Goal: Task Accomplishment & Management: Manage account settings

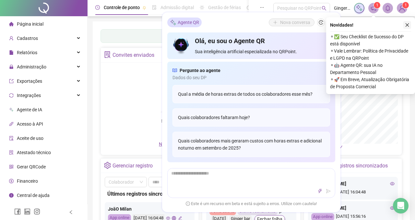
click at [407, 24] on icon "close" at bounding box center [407, 25] width 5 height 5
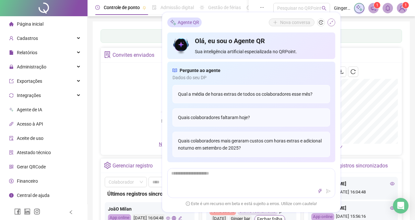
click at [332, 22] on icon "shrink" at bounding box center [331, 22] width 5 height 5
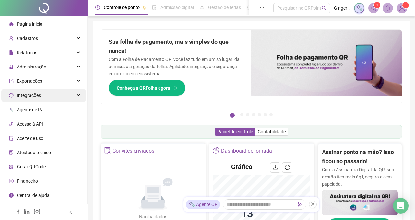
click at [42, 94] on div "Integrações" at bounding box center [43, 95] width 85 height 13
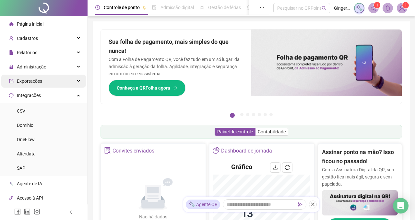
click at [45, 82] on div "Exportações" at bounding box center [43, 81] width 85 height 13
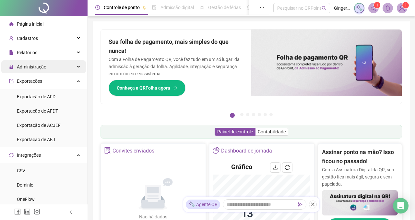
click at [47, 65] on div "Administração" at bounding box center [43, 66] width 85 height 13
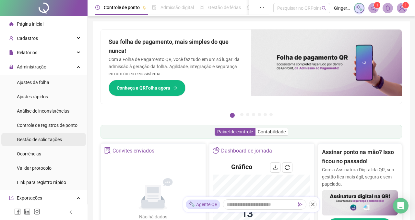
click at [53, 137] on span "Gestão de solicitações" at bounding box center [39, 139] width 45 height 5
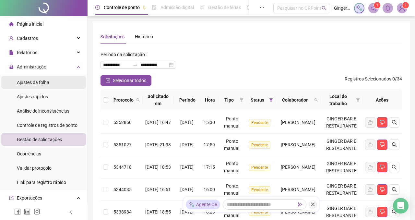
click at [45, 83] on span "Ajustes da folha" at bounding box center [33, 82] width 32 height 5
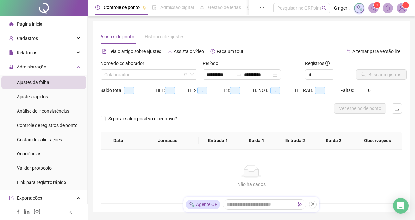
type input "**********"
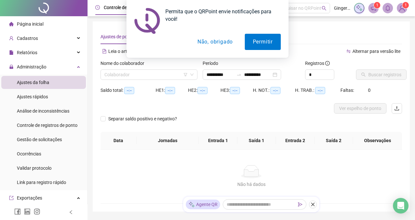
click at [220, 43] on button "Não, obrigado" at bounding box center [215, 42] width 52 height 16
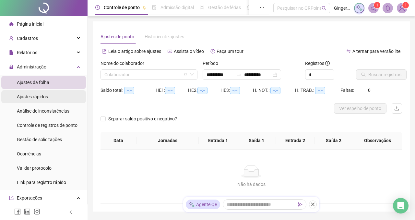
click at [51, 96] on li "Ajustes rápidos" at bounding box center [43, 96] width 85 height 13
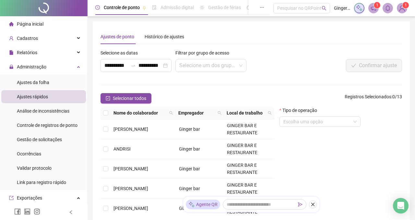
click at [45, 76] on ul "Ajustes da folha Ajustes rápidos Análise de inconsistências Controle de registr…" at bounding box center [43, 132] width 87 height 115
click at [38, 84] on span "Ajustes da folha" at bounding box center [33, 82] width 32 height 5
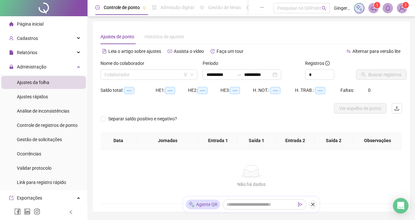
type input "**********"
click at [56, 98] on li "Ajustes rápidos" at bounding box center [43, 96] width 85 height 13
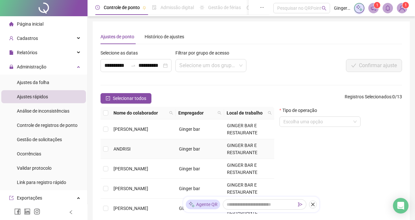
click at [122, 146] on span "ANDRISI" at bounding box center [121, 148] width 17 height 5
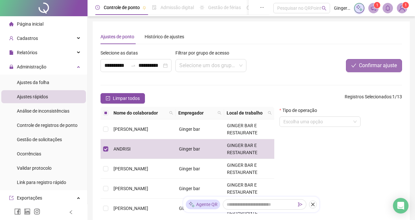
click at [372, 69] on span "Confirmar ajuste" at bounding box center [378, 66] width 38 height 8
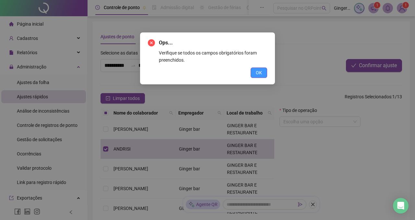
click at [256, 74] on span "OK" at bounding box center [259, 72] width 6 height 7
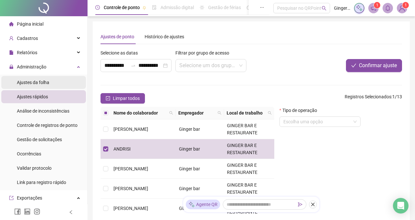
click at [40, 82] on span "Ajustes da folha" at bounding box center [33, 82] width 32 height 5
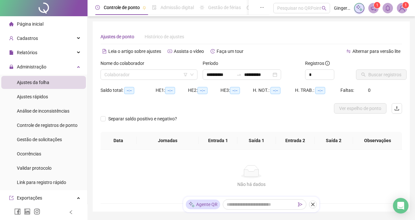
type input "**********"
click at [134, 74] on input "search" at bounding box center [145, 75] width 83 height 10
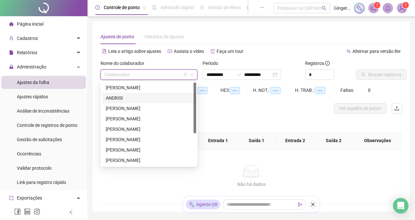
click at [130, 99] on div "ANDRISI" at bounding box center [149, 97] width 87 height 7
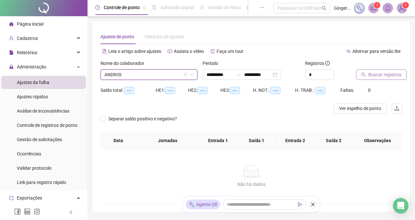
click at [371, 74] on span "Buscar registros" at bounding box center [384, 74] width 33 height 7
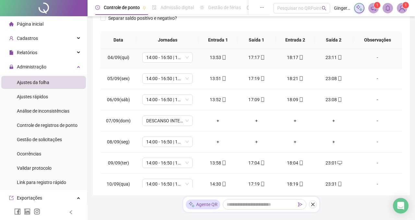
scroll to position [85, 0]
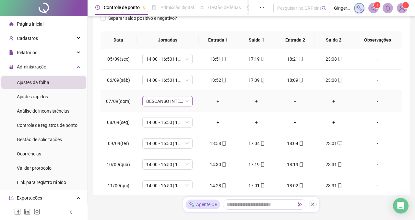
click at [176, 103] on span "DESCANSO INTER-JORNADA" at bounding box center [167, 101] width 42 height 10
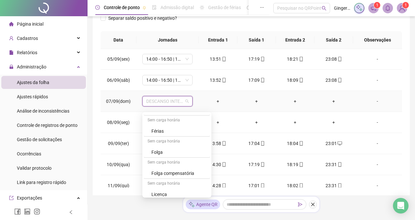
scroll to position [211, 0]
click at [171, 149] on div "Folga" at bounding box center [178, 149] width 55 height 7
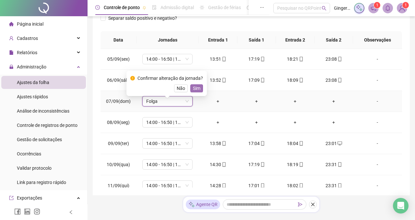
click at [199, 89] on span "Sim" at bounding box center [196, 88] width 7 height 7
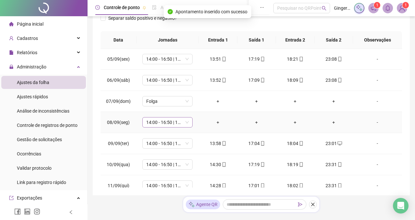
click at [184, 127] on span "14:00 - 16:50 | 17:50 - 00:00" at bounding box center [167, 122] width 42 height 10
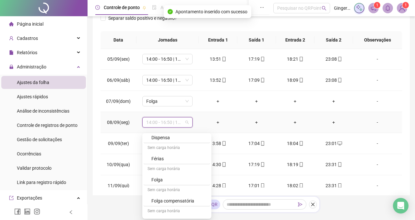
scroll to position [212, 0]
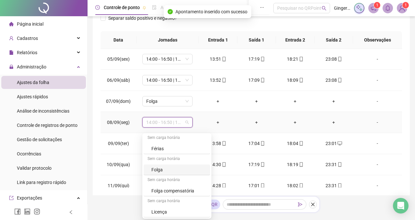
click at [168, 166] on div "Folga" at bounding box center [178, 169] width 55 height 7
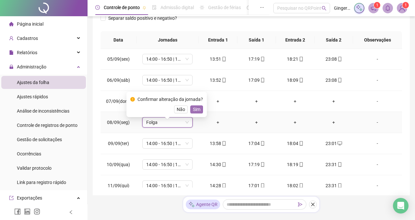
click at [200, 111] on span "Sim" at bounding box center [196, 109] width 7 height 7
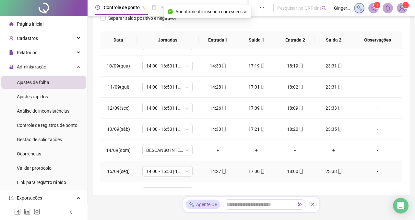
scroll to position [199, 0]
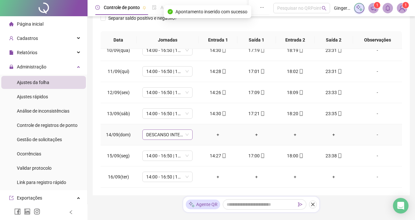
click at [178, 139] on span "DESCANSO INTER-JORNADA" at bounding box center [167, 135] width 42 height 10
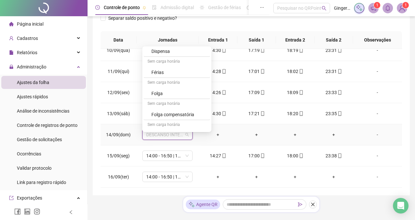
scroll to position [207, 0]
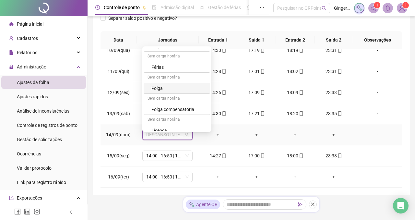
click at [177, 83] on div "Folga" at bounding box center [177, 88] width 66 height 11
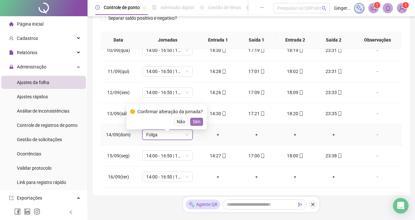
click at [197, 120] on span "Sim" at bounding box center [196, 121] width 7 height 7
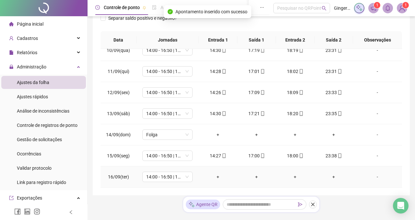
scroll to position [131, 0]
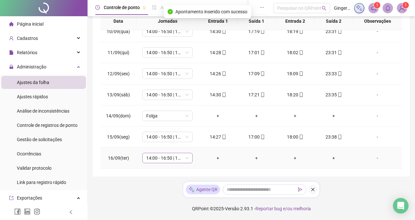
click at [185, 158] on span "14:00 - 16:50 | 17:50 - 00:00" at bounding box center [167, 158] width 42 height 10
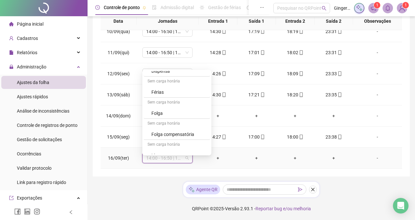
scroll to position [212, 0]
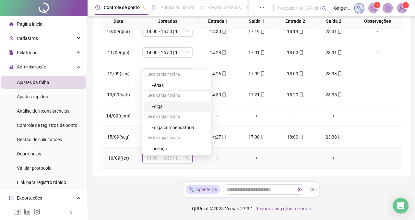
click at [168, 103] on div "Folga" at bounding box center [178, 106] width 55 height 7
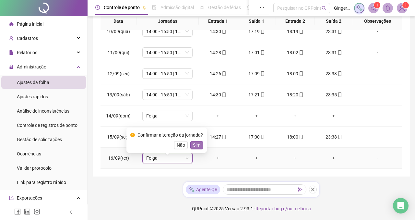
click at [199, 141] on span "Sim" at bounding box center [196, 144] width 7 height 7
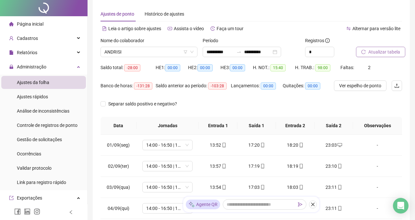
scroll to position [0, 0]
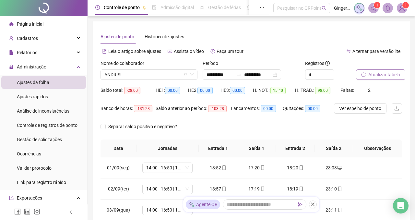
click at [366, 73] on button "Atualizar tabela" at bounding box center [380, 74] width 49 height 10
click at [182, 75] on span "ANDRISI" at bounding box center [148, 75] width 89 height 10
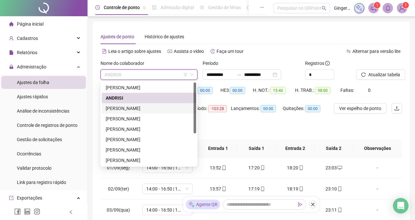
click at [142, 107] on div "BRUNO VIEIRA" at bounding box center [149, 108] width 87 height 7
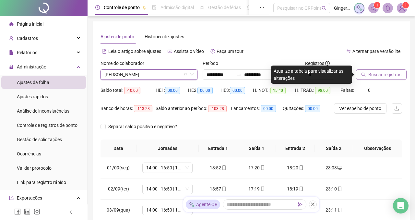
click at [364, 75] on icon "search" at bounding box center [363, 75] width 4 height 4
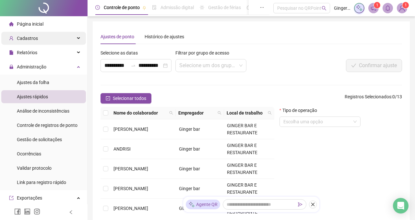
click at [35, 40] on span "Cadastros" at bounding box center [27, 38] width 21 height 5
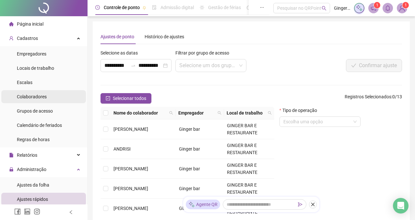
click at [28, 97] on span "Colaboradores" at bounding box center [32, 96] width 30 height 5
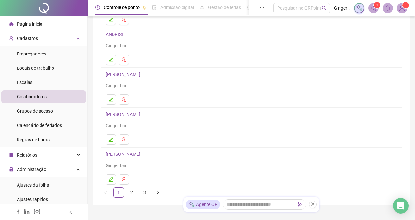
scroll to position [82, 0]
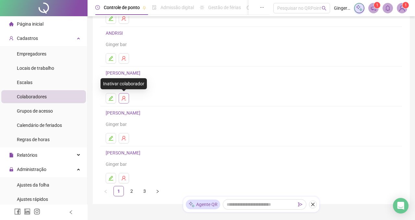
click at [126, 98] on icon "user-delete" at bounding box center [123, 98] width 5 height 5
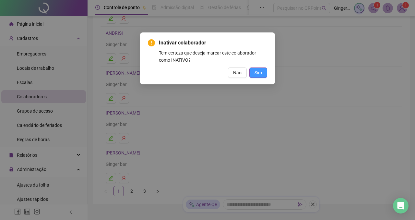
click at [255, 74] on span "Sim" at bounding box center [257, 72] width 7 height 7
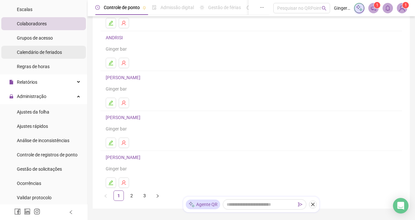
scroll to position [75, 0]
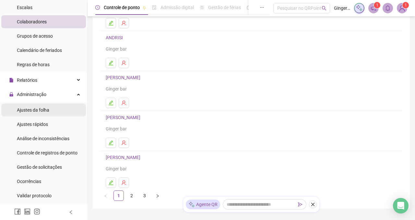
click at [43, 113] on div "Ajustes da folha" at bounding box center [33, 109] width 32 height 13
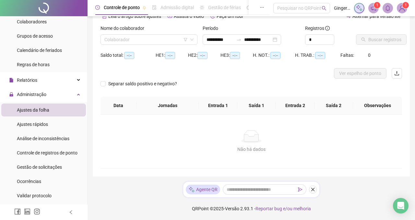
scroll to position [35, 0]
type input "**********"
click at [194, 39] on div "Colaborador" at bounding box center [148, 39] width 97 height 10
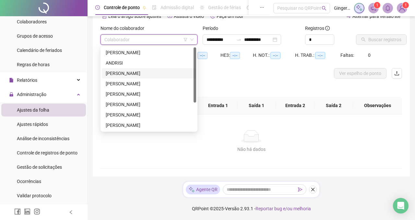
click at [138, 73] on div "ELLEN LANE" at bounding box center [149, 73] width 87 height 7
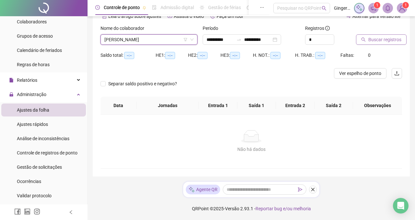
click at [366, 43] on button "Buscar registros" at bounding box center [381, 39] width 51 height 10
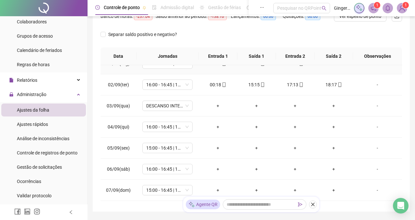
scroll to position [0, 0]
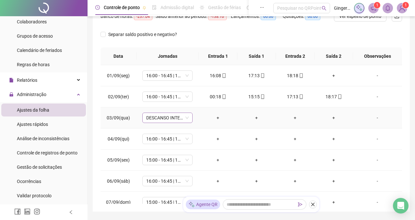
click at [187, 121] on span "DESCANSO INTER-JORNADA" at bounding box center [167, 118] width 42 height 10
click at [187, 123] on span "DESCANSO INTER-JORNADA" at bounding box center [167, 118] width 42 height 10
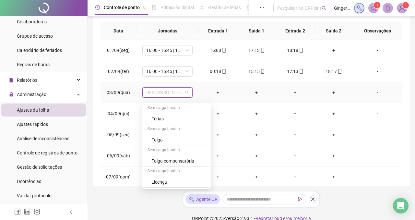
scroll to position [131, 0]
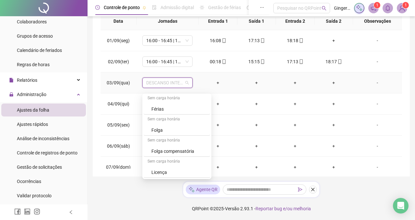
click at [181, 170] on div "Licença" at bounding box center [178, 172] width 55 height 7
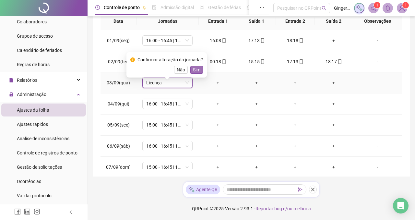
click at [197, 67] on span "Sim" at bounding box center [196, 69] width 7 height 7
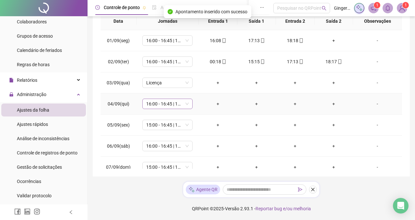
click at [189, 105] on div "16:00 - 16:45 | 17:45 - 01:00" at bounding box center [167, 104] width 50 height 10
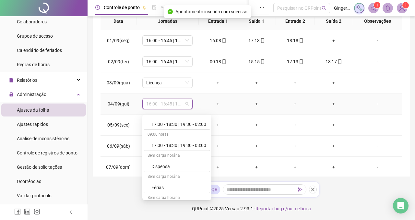
scroll to position [212, 0]
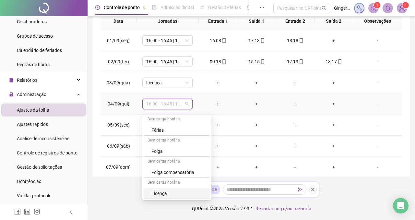
click at [169, 188] on div "Licença" at bounding box center [177, 193] width 66 height 11
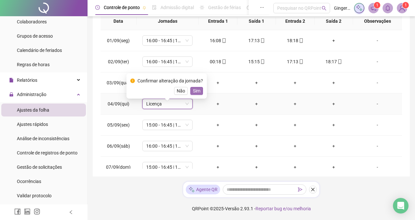
click at [197, 87] on span "Sim" at bounding box center [196, 90] width 7 height 7
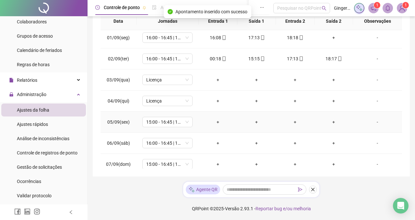
scroll to position [0, 0]
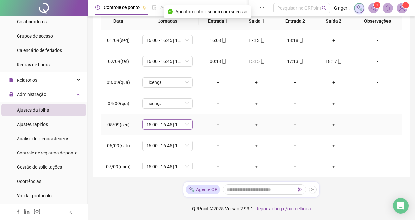
click at [190, 125] on div "15:00 - 16:45 | 17:45 - 01:00" at bounding box center [167, 124] width 50 height 10
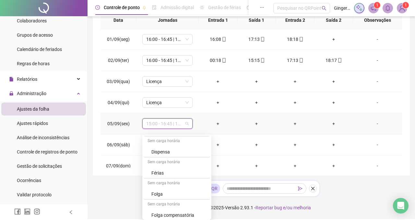
scroll to position [212, 0]
click at [158, 209] on div "Licença" at bounding box center [178, 212] width 55 height 7
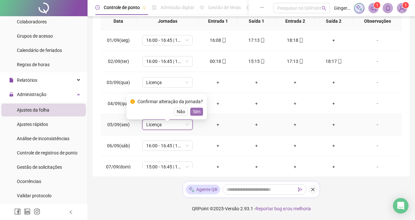
click at [200, 108] on span "Sim" at bounding box center [196, 111] width 7 height 7
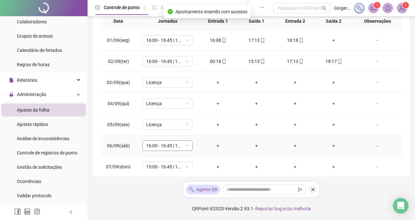
click at [188, 147] on span "16:00 - 16:45 | 17:45 - 01:00" at bounding box center [167, 146] width 42 height 10
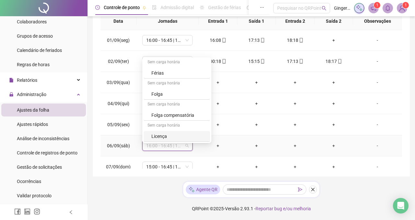
click at [172, 133] on div "Licença" at bounding box center [178, 136] width 55 height 7
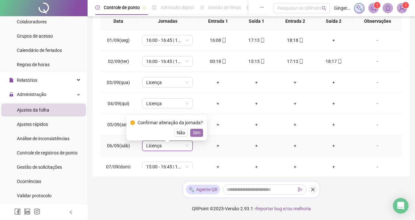
click at [198, 129] on span "Sim" at bounding box center [196, 132] width 7 height 7
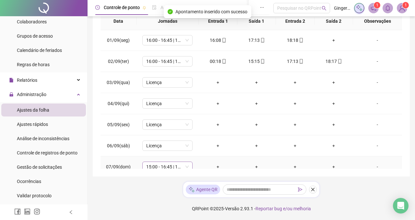
click at [184, 166] on span "15:00 - 16:45 | 17:45 - 01:00" at bounding box center [167, 167] width 42 height 10
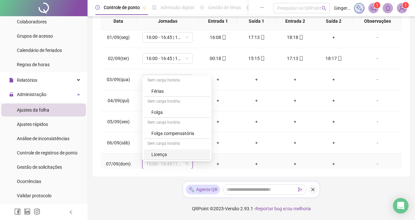
click at [157, 151] on div "Licença" at bounding box center [178, 154] width 55 height 7
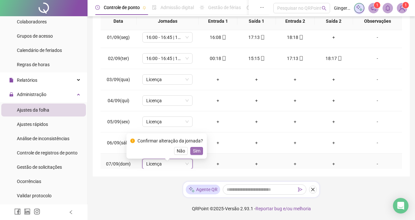
click at [199, 147] on span "Sim" at bounding box center [196, 150] width 7 height 7
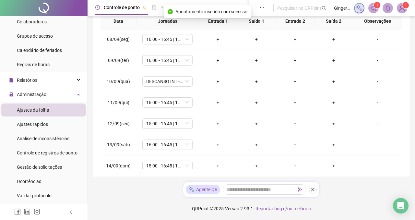
scroll to position [151, 0]
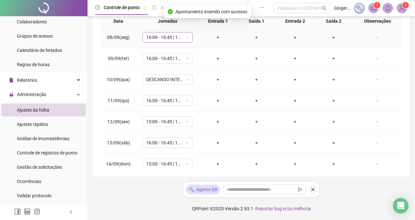
click at [187, 39] on span "16:00 - 16:45 | 17:45 - 01:00" at bounding box center [167, 37] width 42 height 10
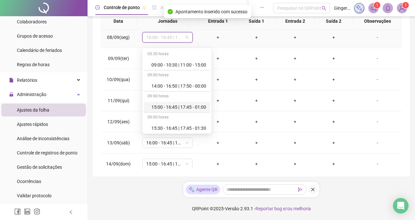
scroll to position [212, 0]
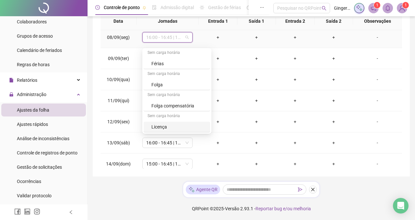
click at [164, 123] on div "Licença" at bounding box center [178, 126] width 55 height 7
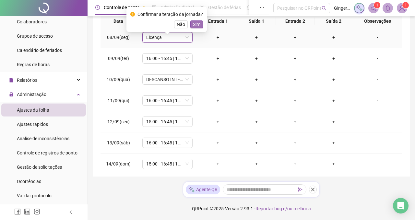
click at [199, 22] on span "Sim" at bounding box center [196, 24] width 7 height 7
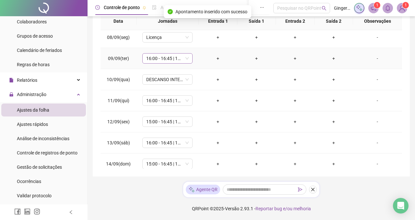
click at [188, 59] on span "16:00 - 16:45 | 17:45 - 01:00" at bounding box center [167, 58] width 42 height 10
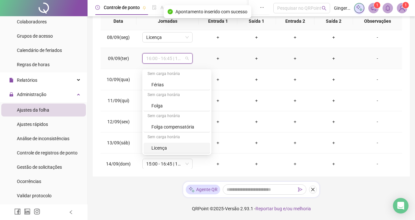
click at [165, 144] on div "Licença" at bounding box center [178, 147] width 55 height 7
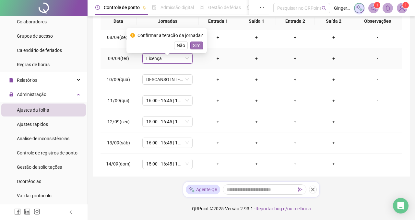
click at [198, 44] on span "Sim" at bounding box center [196, 45] width 7 height 7
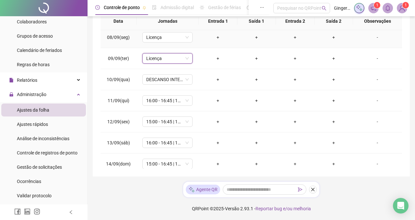
click at [199, 44] on td "+" at bounding box center [218, 37] width 39 height 21
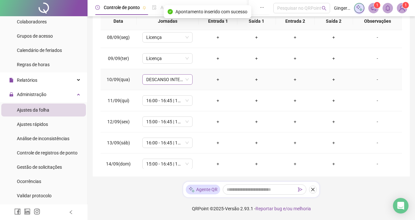
click at [180, 79] on span "DESCANSO INTER-JORNADA" at bounding box center [167, 80] width 42 height 10
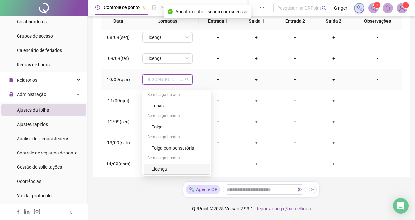
click at [159, 165] on div "Licença" at bounding box center [178, 168] width 55 height 7
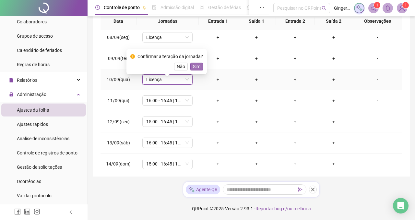
click at [193, 64] on button "Sim" at bounding box center [196, 67] width 13 height 8
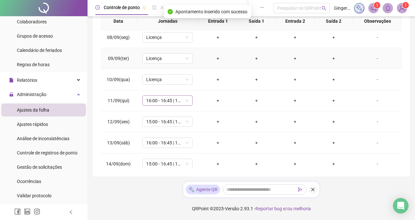
click at [180, 99] on span "16:00 - 16:45 | 17:45 - 01:00" at bounding box center [167, 101] width 42 height 10
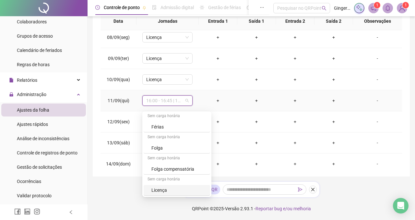
click at [163, 187] on div "Licença" at bounding box center [178, 189] width 55 height 7
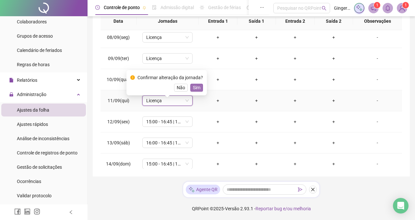
click at [198, 84] on span "Sim" at bounding box center [196, 87] width 7 height 7
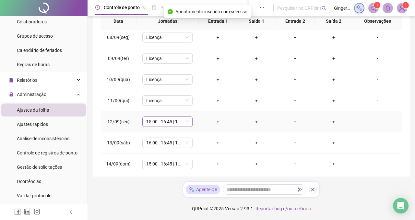
click at [186, 121] on span "15:00 - 16:45 | 17:45 - 01:00" at bounding box center [167, 122] width 42 height 10
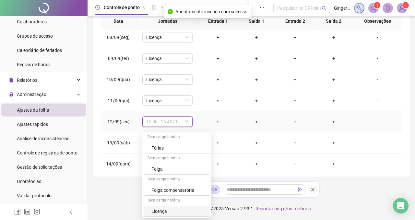
click at [162, 207] on div "Licença" at bounding box center [178, 210] width 55 height 7
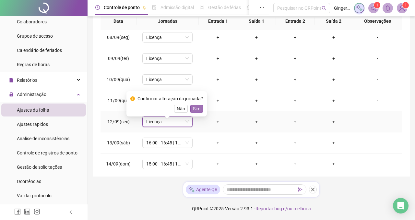
click at [200, 105] on span "Sim" at bounding box center [196, 108] width 7 height 7
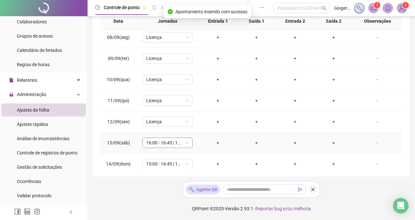
click at [185, 143] on span "16:00 - 16:45 | 17:45 - 01:00" at bounding box center [167, 143] width 42 height 10
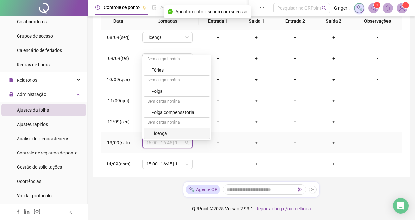
click at [178, 130] on div "Licença" at bounding box center [178, 133] width 55 height 7
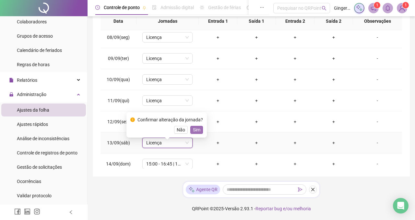
click at [198, 126] on span "Sim" at bounding box center [196, 129] width 7 height 7
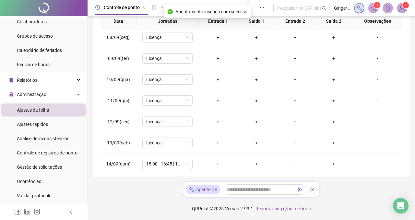
scroll to position [199, 0]
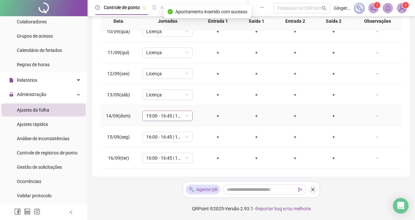
click at [186, 118] on span "15:00 - 16:45 | 17:45 - 01:00" at bounding box center [167, 116] width 42 height 10
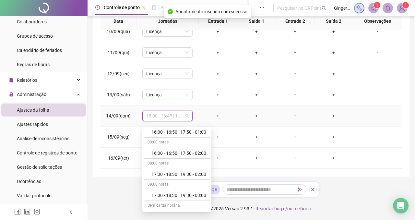
scroll to position [212, 0]
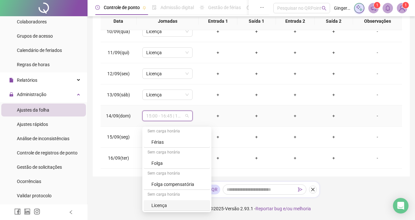
click at [163, 204] on div "Licença" at bounding box center [178, 205] width 55 height 7
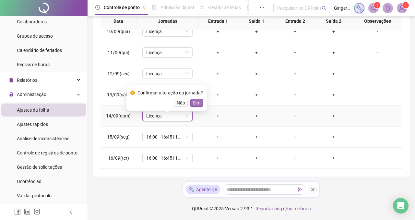
click at [198, 99] on span "Sim" at bounding box center [196, 102] width 7 height 7
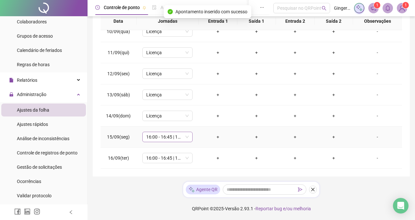
click at [179, 137] on span "16:00 - 16:45 | 17:45 - 01:00" at bounding box center [167, 137] width 42 height 10
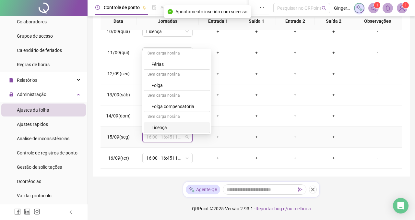
click at [169, 125] on div "Licença" at bounding box center [178, 127] width 55 height 7
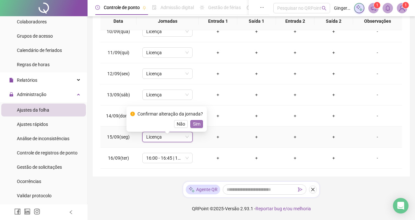
click at [195, 121] on span "Sim" at bounding box center [196, 123] width 7 height 7
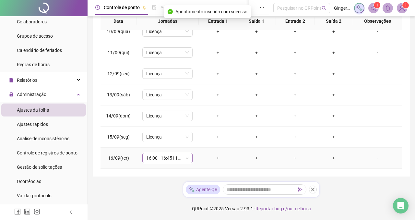
click at [180, 157] on span "16:00 - 16:45 | 17:45 - 01:00" at bounding box center [167, 158] width 42 height 10
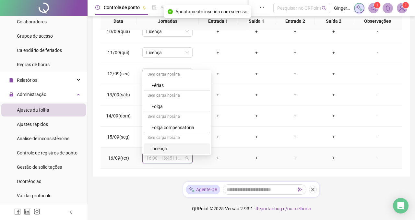
click at [162, 145] on div "Licença" at bounding box center [178, 148] width 55 height 7
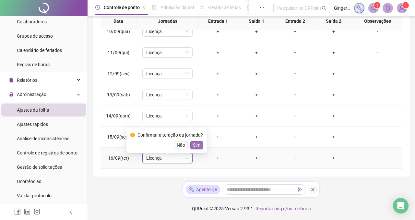
click at [199, 141] on span "Sim" at bounding box center [196, 144] width 7 height 7
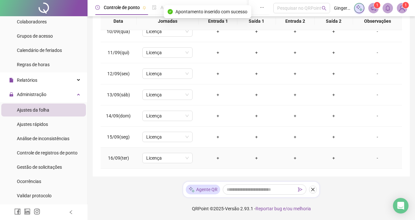
click at [378, 159] on div "-" at bounding box center [377, 157] width 38 height 7
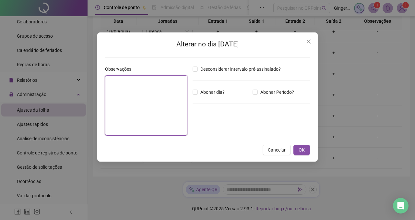
click at [166, 96] on textarea at bounding box center [146, 105] width 82 height 60
type textarea "********"
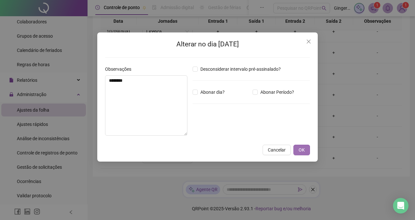
click at [299, 146] on span "OK" at bounding box center [301, 149] width 6 height 7
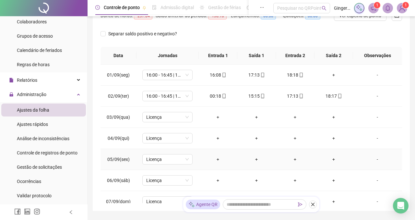
scroll to position [90, 0]
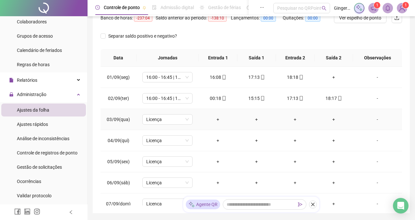
click at [379, 123] on div "-" at bounding box center [377, 119] width 38 height 7
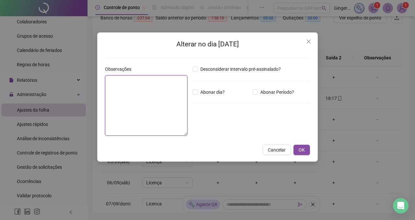
click at [133, 94] on textarea at bounding box center [146, 105] width 82 height 60
type textarea "********"
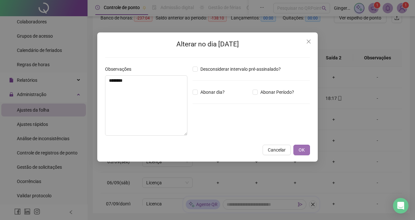
click at [307, 146] on button "OK" at bounding box center [301, 150] width 17 height 10
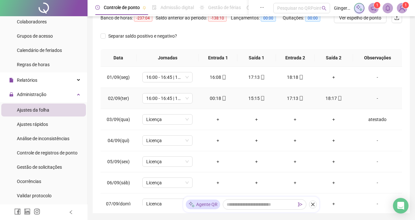
click at [217, 100] on div "00:18" at bounding box center [218, 98] width 28 height 7
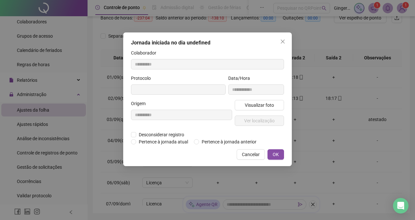
type input "**********"
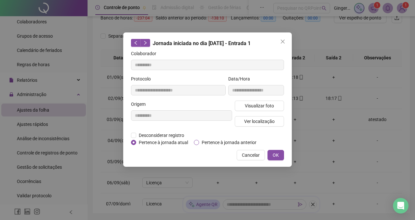
click at [247, 144] on span "Pertence à jornada anterior" at bounding box center [229, 142] width 60 height 7
click at [274, 158] on span "OK" at bounding box center [276, 154] width 6 height 7
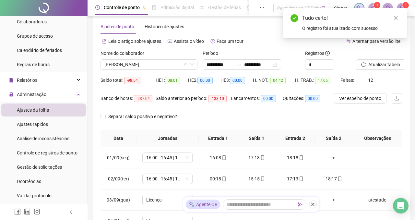
scroll to position [9, 0]
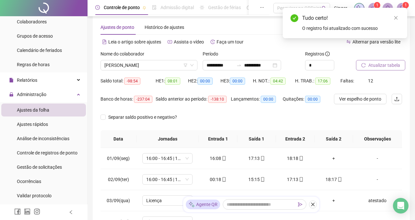
click at [367, 66] on button "Atualizar tabela" at bounding box center [380, 65] width 49 height 10
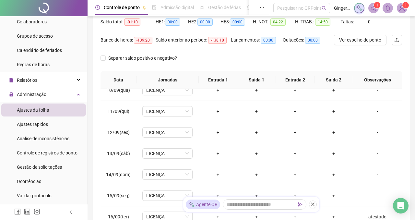
scroll to position [0, 0]
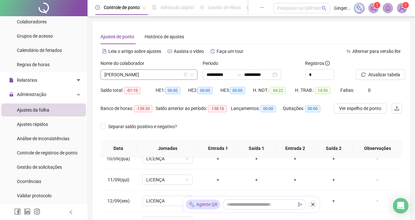
click at [143, 73] on span "ELLEN LANE" at bounding box center [148, 75] width 89 height 10
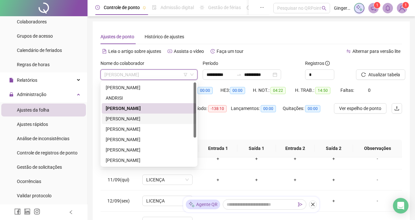
click at [130, 120] on div "EMERSON" at bounding box center [149, 118] width 87 height 7
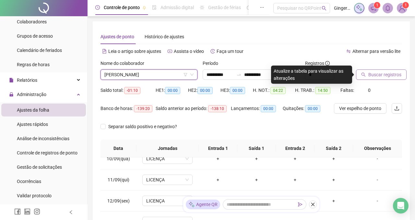
click at [383, 72] on span "Buscar registros" at bounding box center [384, 74] width 33 height 7
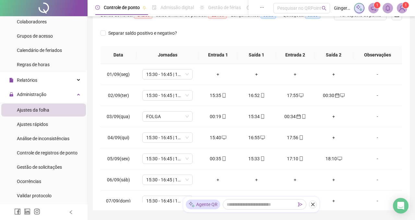
scroll to position [90, 0]
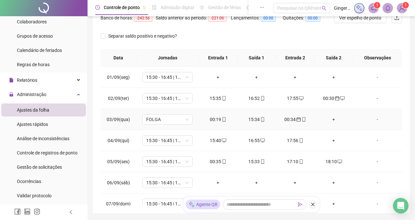
click at [217, 123] on div "00:19" at bounding box center [218, 119] width 28 height 7
type input "**********"
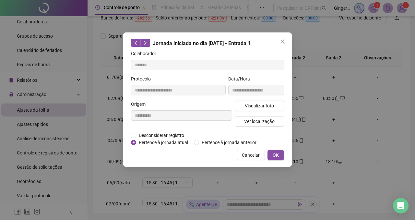
click at [331, 140] on div "**********" at bounding box center [207, 110] width 415 height 220
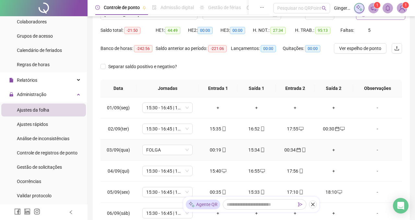
scroll to position [58, 0]
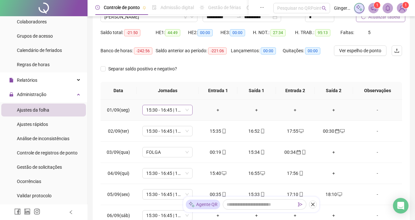
click at [185, 113] on span "15:30 - 16:45 | 17:45 - 01:30" at bounding box center [167, 110] width 42 height 10
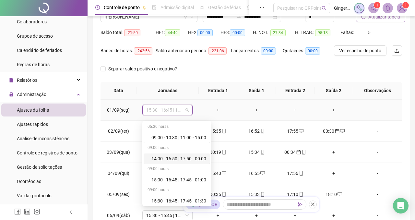
scroll to position [212, 0]
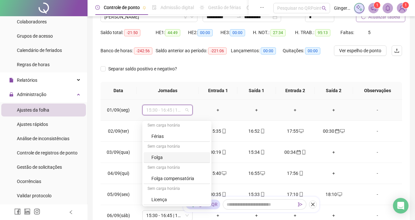
click at [164, 160] on div "Folga" at bounding box center [178, 157] width 55 height 7
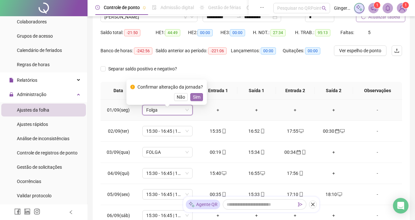
click at [200, 98] on span "Sim" at bounding box center [196, 96] width 7 height 7
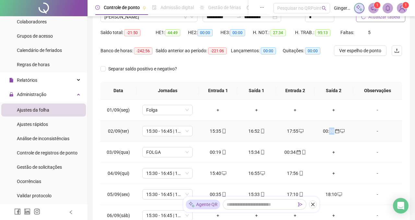
click at [337, 133] on icon "calendar" at bounding box center [337, 131] width 5 height 5
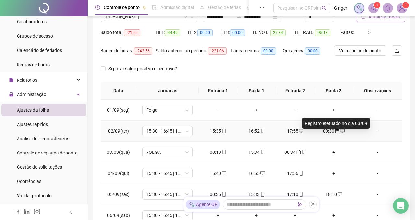
type input "**********"
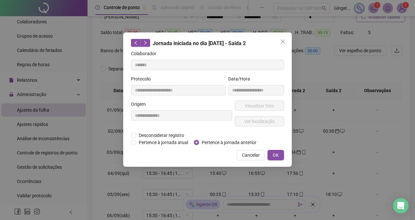
click at [348, 154] on div "**********" at bounding box center [207, 110] width 415 height 220
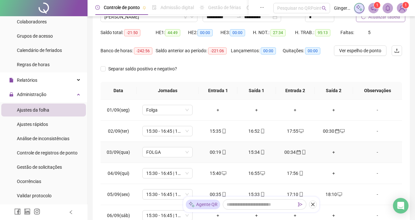
click at [221, 154] on span "mobile" at bounding box center [223, 152] width 5 height 5
type input "**********"
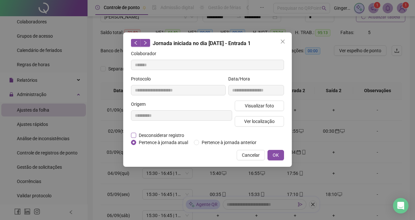
click at [168, 135] on span "Desconsiderar registro" at bounding box center [161, 135] width 51 height 7
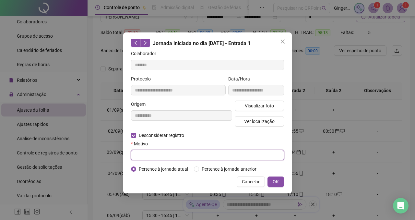
click at [163, 151] on input "text" at bounding box center [207, 155] width 153 height 10
type input "*********"
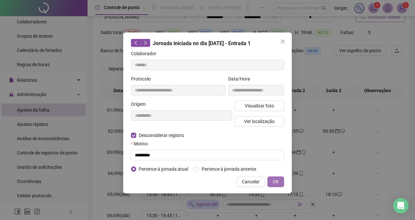
click at [274, 185] on span "OK" at bounding box center [276, 181] width 6 height 7
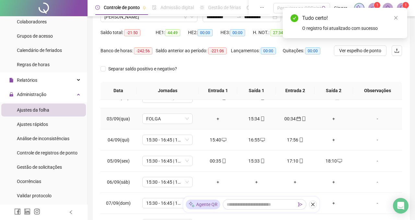
scroll to position [39, 0]
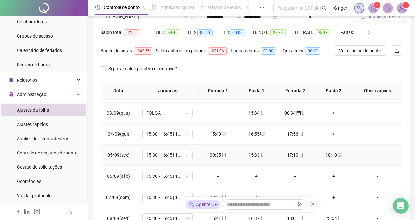
click at [211, 158] on div "00:35" at bounding box center [218, 154] width 28 height 7
type input "**********"
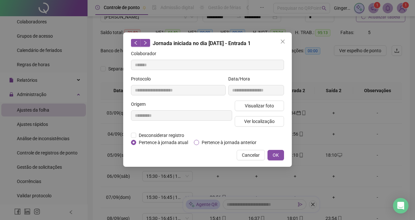
click at [216, 141] on span "Pertence à jornada anterior" at bounding box center [229, 142] width 60 height 7
click at [276, 158] on span "OK" at bounding box center [276, 154] width 6 height 7
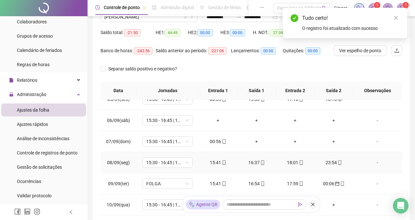
scroll to position [96, 0]
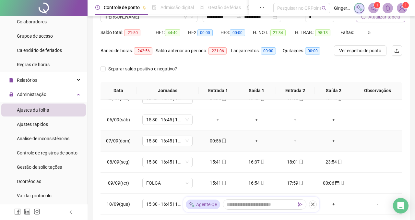
click at [214, 144] on div "00:56" at bounding box center [218, 140] width 28 height 7
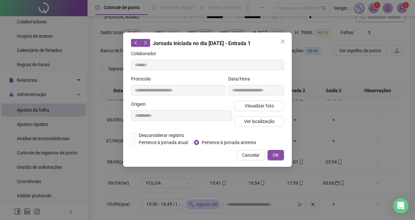
type input "**********"
click at [215, 143] on span "Pertence à jornada anterior" at bounding box center [229, 142] width 60 height 7
click at [273, 158] on span "OK" at bounding box center [276, 154] width 6 height 7
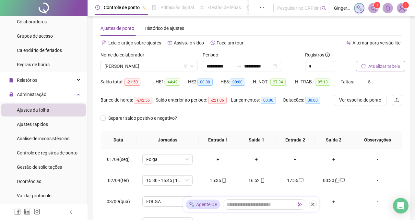
scroll to position [0, 0]
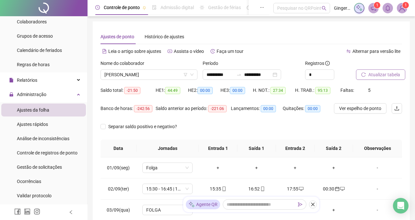
click at [364, 71] on button "Atualizar tabela" at bounding box center [380, 74] width 49 height 10
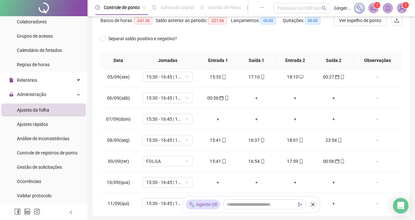
scroll to position [88, 0]
click at [175, 121] on span "15:30 - 16:45 | 17:45 - 01:30" at bounding box center [167, 118] width 42 height 10
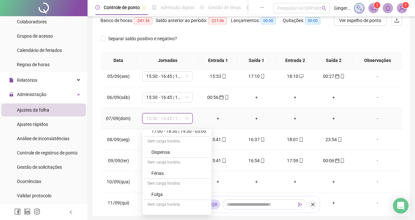
scroll to position [184, 0]
click at [164, 190] on div "Folga" at bounding box center [177, 193] width 66 height 11
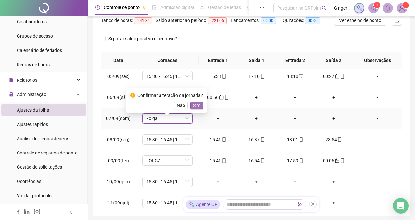
click at [196, 103] on span "Sim" at bounding box center [196, 105] width 7 height 7
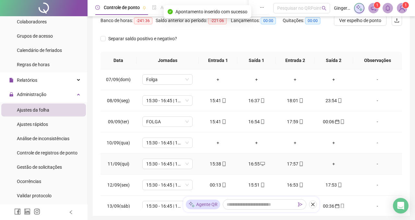
scroll to position [130, 0]
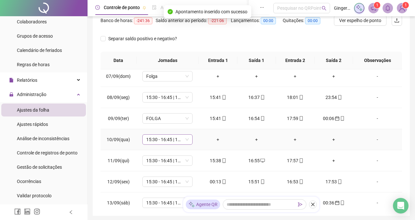
click at [185, 143] on span "15:30 - 16:45 | 17:45 - 01:30" at bounding box center [167, 139] width 42 height 10
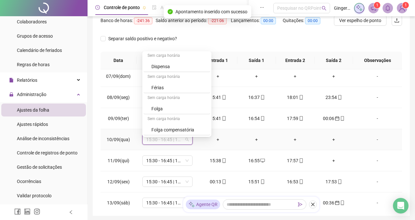
scroll to position [212, 0]
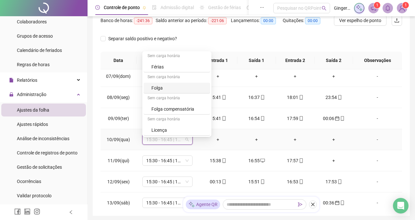
click at [173, 88] on div "Folga" at bounding box center [178, 87] width 55 height 7
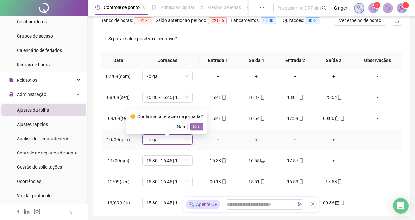
click at [198, 129] on span "Sim" at bounding box center [196, 126] width 7 height 7
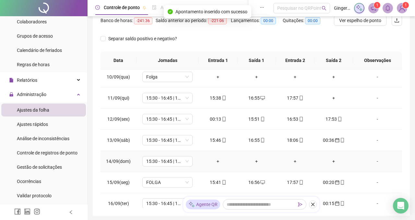
scroll to position [193, 0]
click at [216, 122] on div "00:13" at bounding box center [218, 118] width 28 height 7
type input "**********"
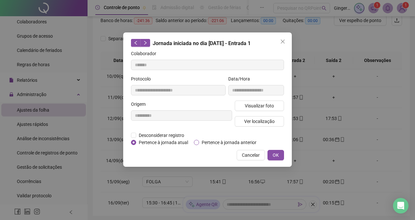
click at [220, 141] on span "Pertence à jornada anterior" at bounding box center [229, 142] width 60 height 7
click at [276, 158] on span "OK" at bounding box center [276, 154] width 6 height 7
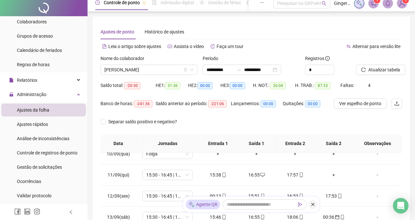
scroll to position [0, 0]
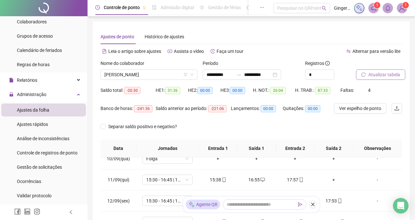
click at [370, 79] on button "Atualizar tabela" at bounding box center [380, 74] width 49 height 10
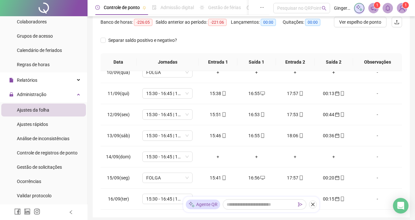
scroll to position [131, 0]
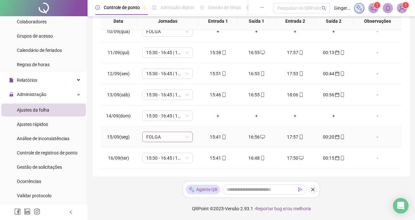
click at [188, 138] on span "FOLGA" at bounding box center [167, 137] width 42 height 10
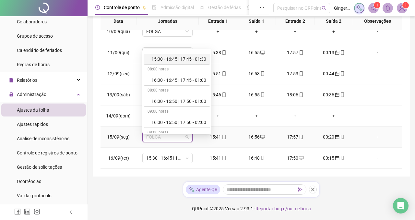
scroll to position [66, 0]
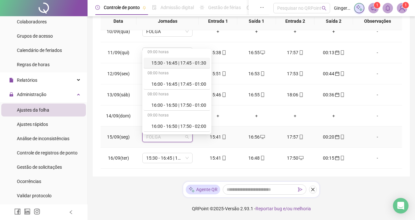
click at [179, 60] on div "15:30 - 16:45 | 17:45 - 01:30" at bounding box center [178, 62] width 55 height 7
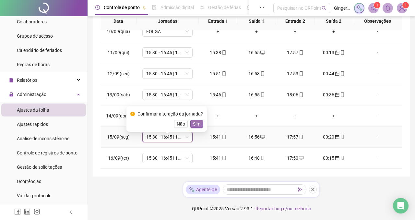
click at [198, 121] on span "Sim" at bounding box center [196, 123] width 7 height 7
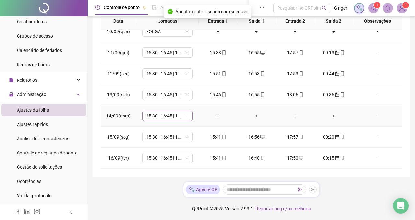
click at [183, 116] on span "15:30 - 16:45 | 17:45 - 01:30" at bounding box center [167, 116] width 42 height 10
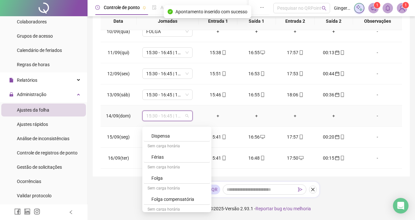
scroll to position [212, 0]
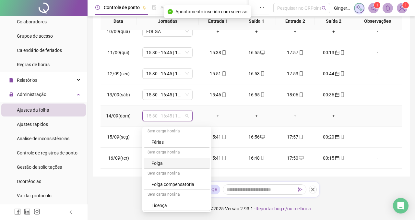
click at [170, 160] on div "Folga" at bounding box center [178, 162] width 55 height 7
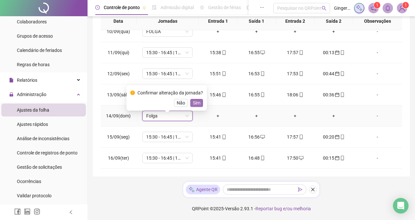
click at [199, 99] on span "Sim" at bounding box center [196, 102] width 7 height 7
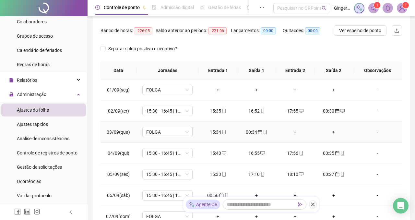
scroll to position [0, 0]
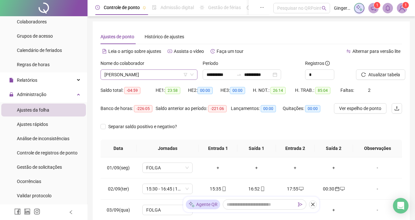
click at [151, 72] on span "EMERSON" at bounding box center [148, 75] width 89 height 10
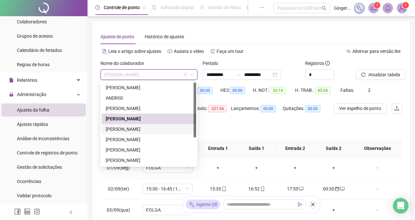
click at [118, 130] on div "FRANCIELE LINS" at bounding box center [149, 128] width 87 height 7
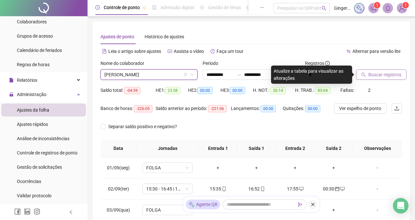
click at [366, 76] on button "Buscar registros" at bounding box center [381, 74] width 51 height 10
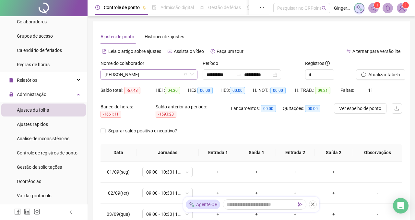
click at [174, 73] on span "FRANCIELE LINS" at bounding box center [148, 75] width 89 height 10
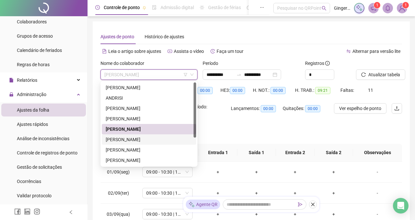
click at [149, 139] on div "GABRIELLE WINCH" at bounding box center [149, 139] width 87 height 7
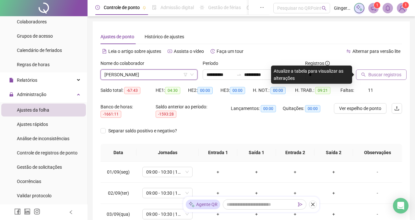
click at [364, 77] on button "Buscar registros" at bounding box center [381, 74] width 51 height 10
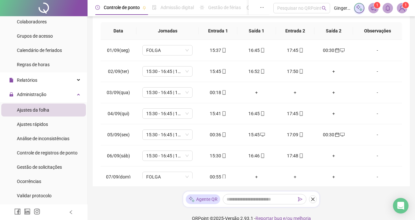
scroll to position [121, 0]
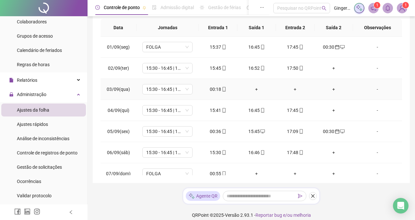
click at [215, 92] on div "00:18" at bounding box center [218, 89] width 28 height 7
type input "**********"
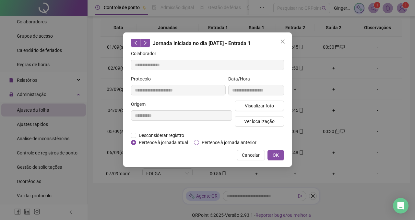
click at [222, 143] on span "Pertence à jornada anterior" at bounding box center [229, 142] width 60 height 7
click at [275, 158] on span "OK" at bounding box center [276, 154] width 6 height 7
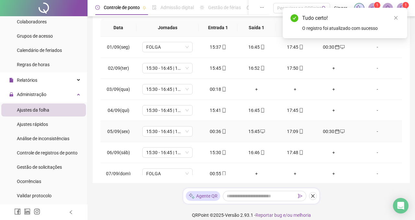
click at [216, 129] on div "00:36" at bounding box center [218, 131] width 28 height 7
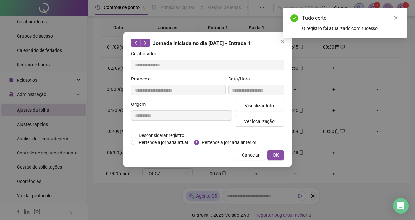
type input "**********"
click at [212, 140] on span "Pertence à jornada anterior" at bounding box center [229, 142] width 60 height 7
click at [277, 158] on span "OK" at bounding box center [276, 154] width 6 height 7
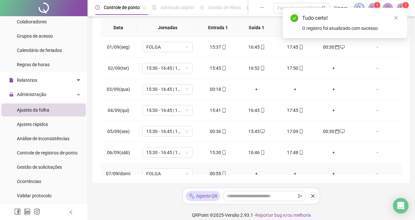
click at [208, 174] on div "00:55" at bounding box center [218, 173] width 28 height 7
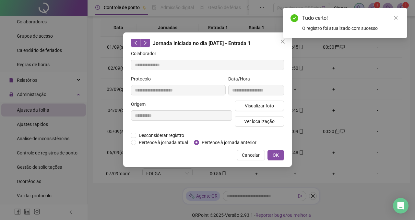
type input "**********"
click at [207, 145] on span "Pertence à jornada anterior" at bounding box center [229, 142] width 60 height 7
click at [274, 158] on span "OK" at bounding box center [276, 154] width 6 height 7
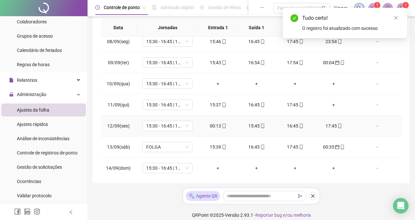
scroll to position [154, 0]
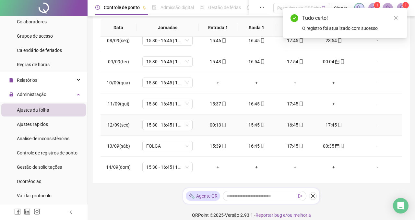
click at [214, 123] on div "00:13" at bounding box center [218, 124] width 28 height 7
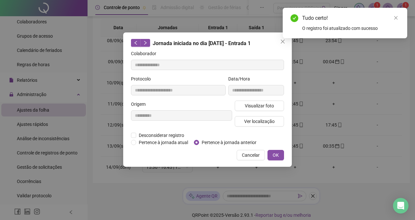
type input "**********"
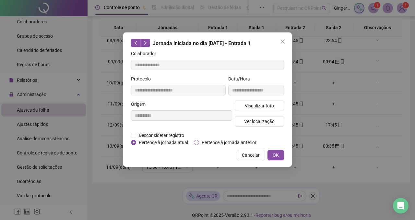
click at [219, 145] on span "Pertence à jornada anterior" at bounding box center [229, 142] width 60 height 7
click at [275, 158] on span "OK" at bounding box center [276, 154] width 6 height 7
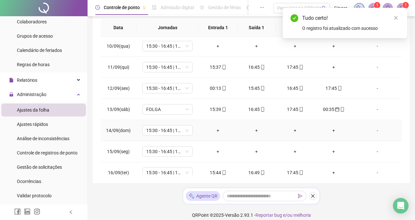
scroll to position [199, 0]
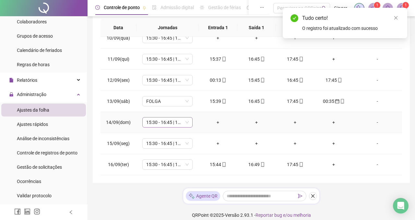
click at [188, 125] on span "15:30 - 16:45 | 17:45 - 01:30" at bounding box center [167, 122] width 42 height 10
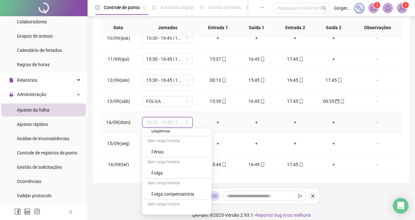
scroll to position [212, 0]
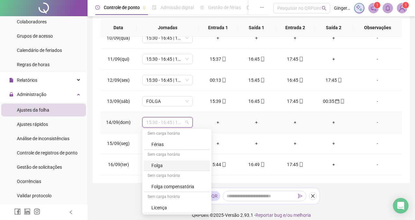
click at [173, 168] on div "Folga" at bounding box center [178, 165] width 55 height 7
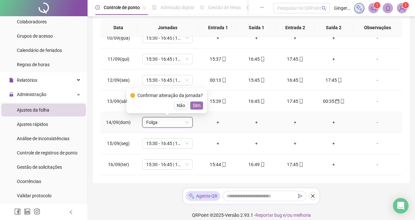
click at [195, 105] on span "Sim" at bounding box center [196, 105] width 7 height 7
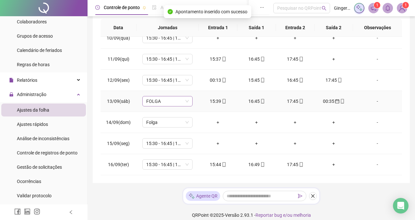
click at [180, 104] on span "FOLGA" at bounding box center [167, 101] width 42 height 10
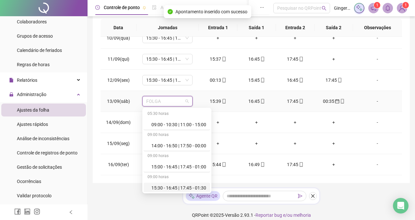
click at [170, 185] on div "15:30 - 16:45 | 17:45 - 01:30" at bounding box center [178, 187] width 55 height 7
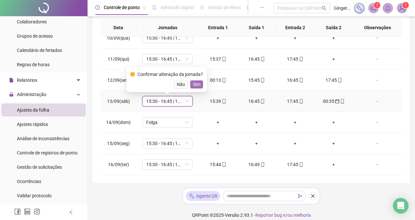
click at [198, 86] on span "Sim" at bounding box center [196, 84] width 7 height 7
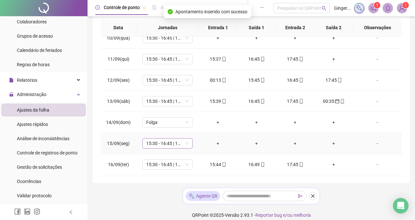
click at [183, 142] on span "15:30 - 16:45 | 17:45 - 01:30" at bounding box center [167, 143] width 42 height 10
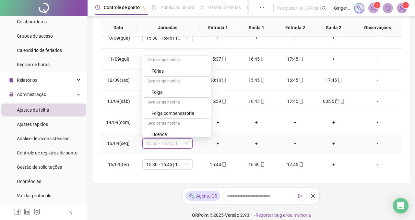
scroll to position [211, 0]
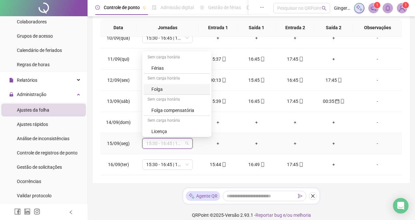
click at [179, 89] on div "Folga" at bounding box center [178, 89] width 55 height 7
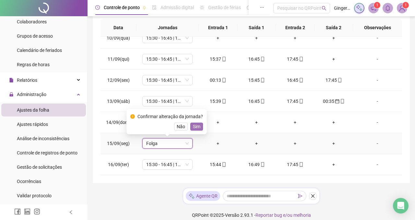
click at [200, 126] on span "Sim" at bounding box center [196, 126] width 7 height 7
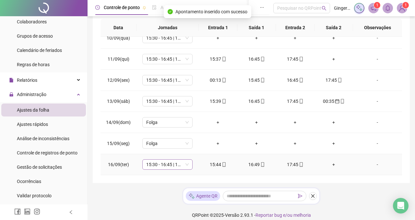
click at [185, 167] on span "15:30 - 16:45 | 17:45 - 01:30" at bounding box center [167, 164] width 42 height 10
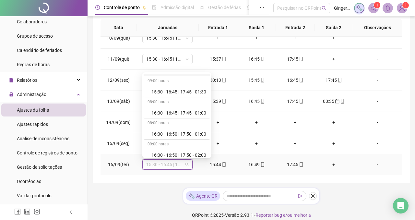
scroll to position [60, 0]
click at [182, 93] on div "15:30 - 16:45 | 17:45 - 01:30" at bounding box center [178, 91] width 55 height 7
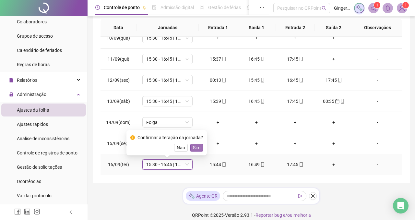
click at [198, 144] on span "Sim" at bounding box center [196, 147] width 7 height 7
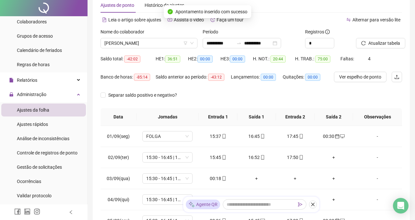
scroll to position [0, 0]
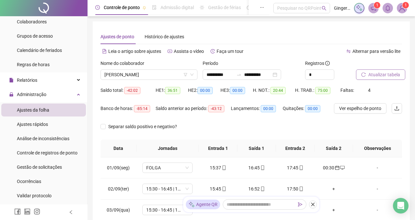
click at [367, 75] on button "Atualizar tabela" at bounding box center [380, 74] width 49 height 10
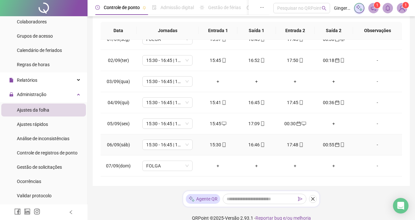
scroll to position [11, 0]
click at [187, 86] on span "15:30 - 16:45 | 17:45 - 01:30" at bounding box center [167, 81] width 42 height 10
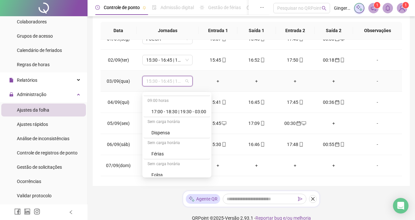
scroll to position [167, 0]
click at [160, 173] on div "Folga" at bounding box center [178, 173] width 55 height 7
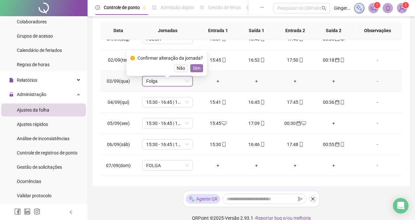
click at [196, 68] on span "Sim" at bounding box center [196, 67] width 7 height 7
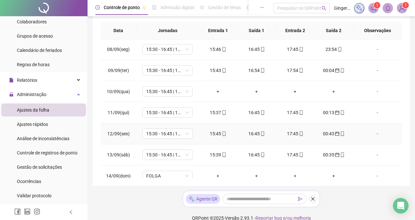
scroll to position [151, 0]
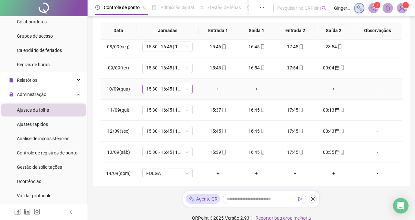
click at [186, 90] on span "15:30 - 16:45 | 17:45 - 01:30" at bounding box center [167, 89] width 42 height 10
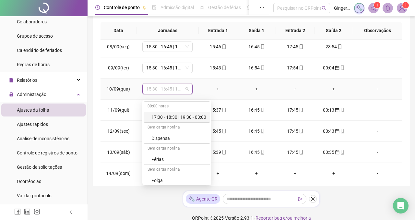
scroll to position [169, 0]
click at [159, 177] on div "Folga" at bounding box center [178, 179] width 55 height 7
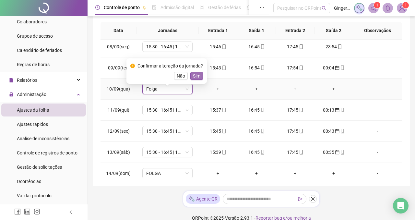
click at [197, 77] on span "Sim" at bounding box center [196, 75] width 7 height 7
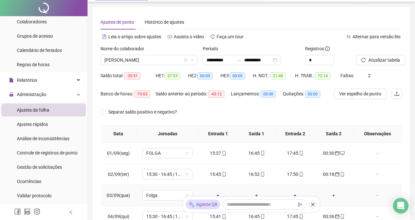
scroll to position [0, 0]
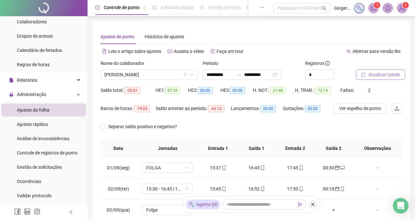
click at [378, 73] on span "Atualizar tabela" at bounding box center [384, 74] width 32 height 7
click at [193, 74] on icon "down" at bounding box center [192, 75] width 4 height 4
click at [157, 76] on span "GABRIELLE WINCH" at bounding box center [148, 75] width 89 height 10
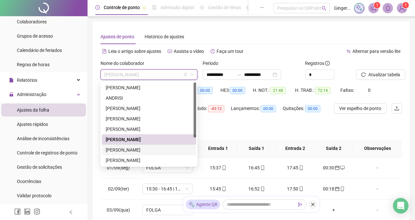
click at [124, 151] on div "HELENA MARTINEZ" at bounding box center [149, 149] width 87 height 7
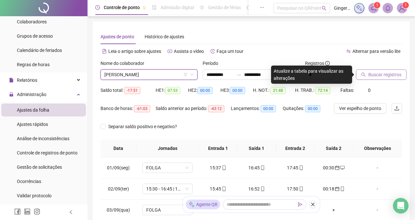
click at [368, 73] on button "Buscar registros" at bounding box center [381, 74] width 51 height 10
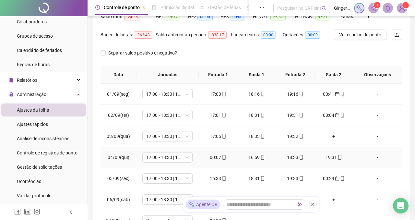
click at [213, 161] on div "00:07" at bounding box center [218, 157] width 28 height 7
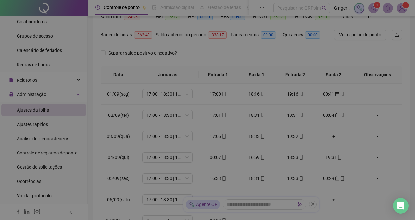
type input "**********"
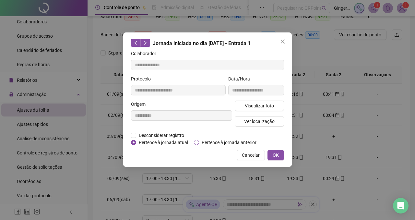
click at [216, 142] on span "Pertence à jornada anterior" at bounding box center [229, 142] width 60 height 7
click at [269, 160] on button "OK" at bounding box center [275, 155] width 17 height 10
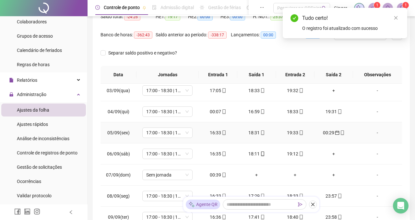
scroll to position [46, 0]
click at [215, 178] on div "00:39" at bounding box center [218, 173] width 28 height 7
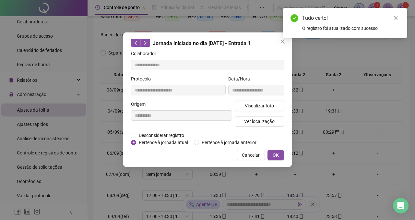
type input "**********"
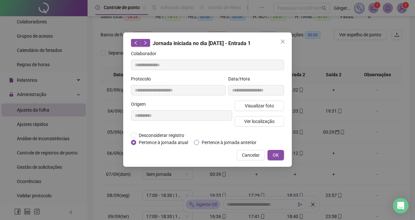
click at [230, 142] on span "Pertence à jornada anterior" at bounding box center [229, 142] width 60 height 7
click at [273, 158] on span "OK" at bounding box center [276, 154] width 6 height 7
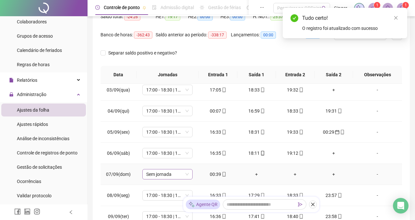
click at [188, 179] on span "Sem jornada" at bounding box center [167, 174] width 42 height 10
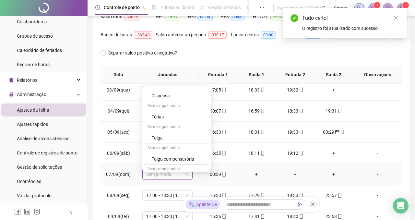
scroll to position [199, 0]
click at [166, 132] on div "Folga" at bounding box center [177, 136] width 66 height 11
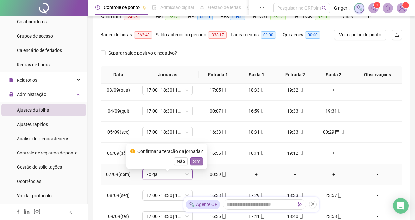
click at [195, 162] on span "Sim" at bounding box center [196, 161] width 7 height 7
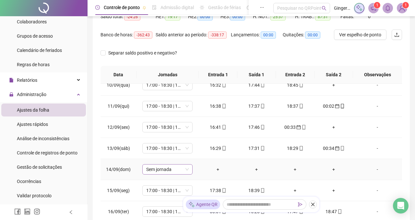
click at [182, 174] on span "Sem jornada" at bounding box center [167, 169] width 42 height 10
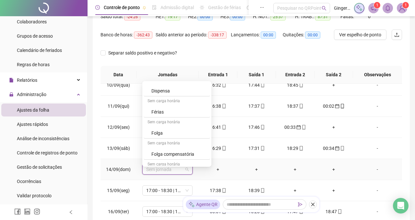
scroll to position [199, 0]
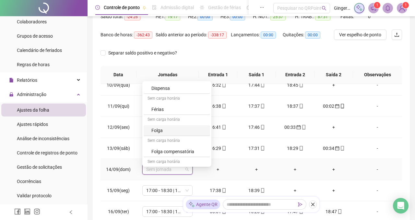
click at [171, 130] on div "Folga" at bounding box center [178, 130] width 55 height 7
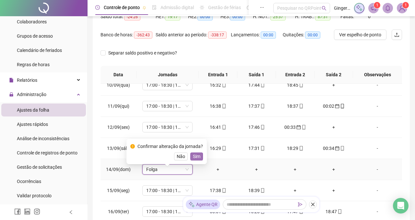
click at [197, 157] on span "Sim" at bounding box center [196, 156] width 7 height 7
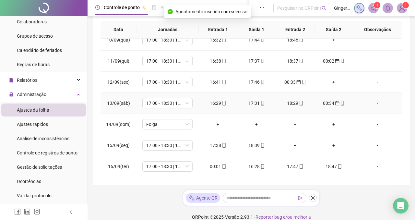
scroll to position [131, 0]
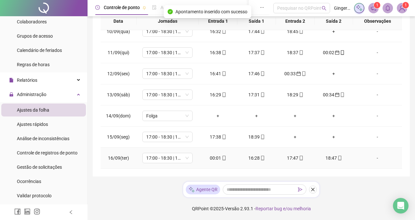
click at [211, 156] on div "00:01" at bounding box center [218, 157] width 28 height 7
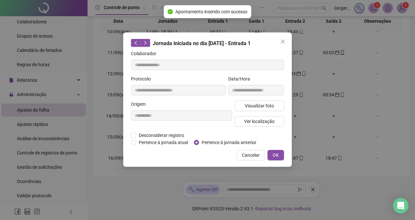
type input "**********"
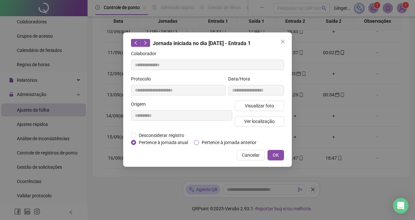
click at [216, 142] on span "Pertence à jornada anterior" at bounding box center [229, 142] width 60 height 7
click at [274, 158] on span "OK" at bounding box center [276, 154] width 6 height 7
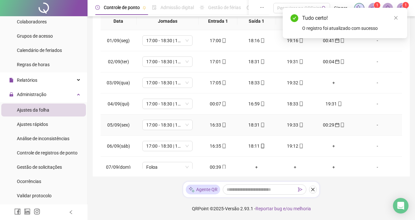
scroll to position [0, 0]
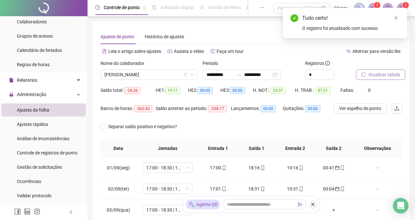
click at [372, 73] on span "Atualizar tabela" at bounding box center [384, 74] width 32 height 7
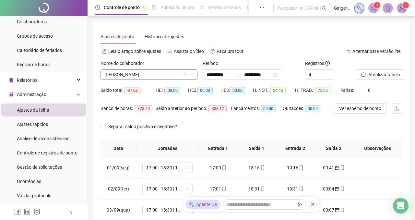
click at [192, 75] on icon "down" at bounding box center [191, 75] width 3 height 2
click at [179, 76] on span "HELENA MARTINEZ" at bounding box center [148, 75] width 89 height 10
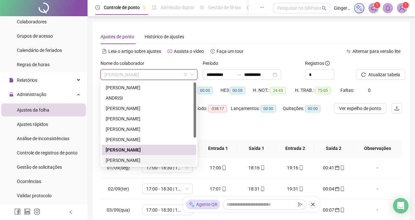
click at [123, 159] on div "JOÃO MILAN" at bounding box center [149, 160] width 87 height 7
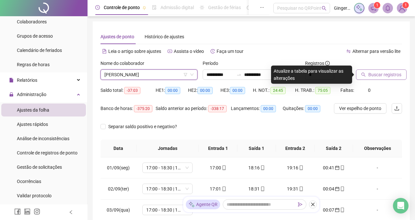
click at [375, 72] on span "Buscar registros" at bounding box center [384, 74] width 33 height 7
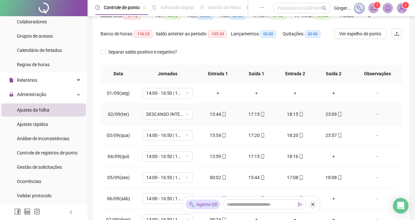
scroll to position [76, 0]
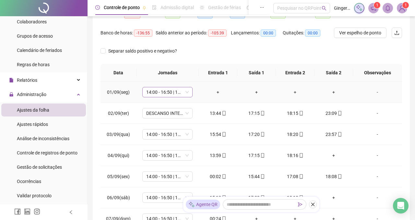
click at [185, 96] on span "14:00 - 16:50 | 17:50 - 00:00" at bounding box center [167, 92] width 42 height 10
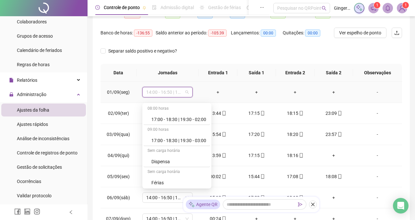
scroll to position [212, 0]
click at [172, 140] on div "Folga" at bounding box center [178, 139] width 55 height 7
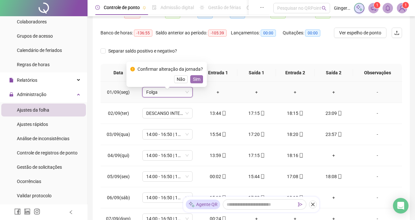
click at [200, 80] on span "Sim" at bounding box center [196, 79] width 7 height 7
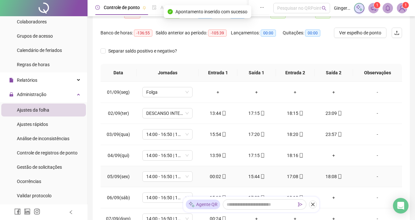
scroll to position [26, 0]
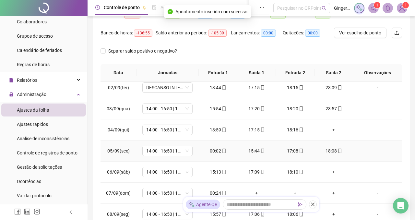
click at [213, 154] on div "00:02" at bounding box center [218, 150] width 28 height 7
type input "**********"
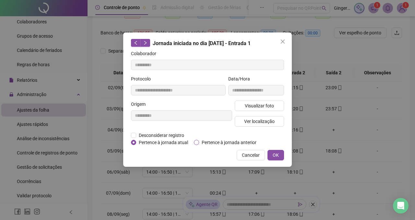
click at [210, 143] on span "Pertence à jornada anterior" at bounding box center [229, 142] width 60 height 7
click at [273, 158] on span "OK" at bounding box center [276, 154] width 6 height 7
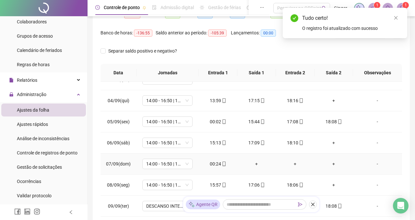
scroll to position [56, 0]
click at [216, 166] on div "00:24" at bounding box center [218, 162] width 28 height 7
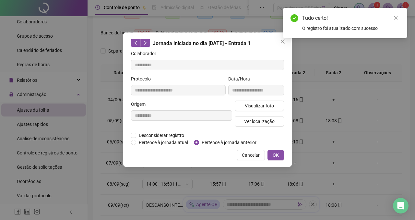
type input "**********"
click at [246, 143] on span "Pertence à jornada anterior" at bounding box center [229, 142] width 60 height 7
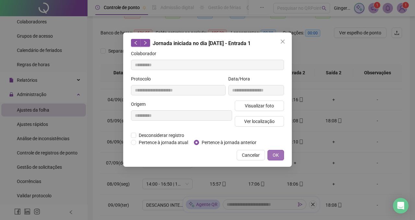
click at [274, 158] on span "OK" at bounding box center [276, 154] width 6 height 7
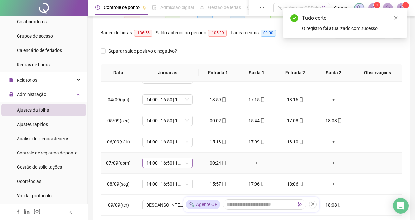
click at [182, 166] on span "14:00 - 16:50 | 17:50 - 00:00" at bounding box center [167, 163] width 42 height 10
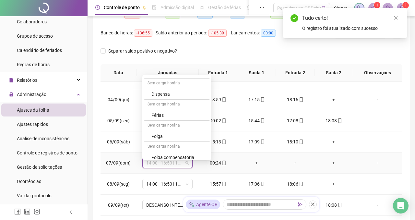
scroll to position [187, 0]
click at [157, 133] on div "Folga" at bounding box center [178, 135] width 55 height 7
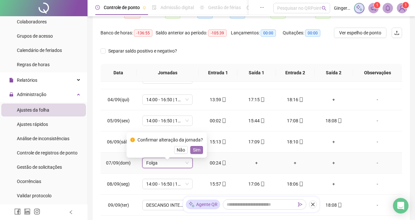
click at [199, 151] on span "Sim" at bounding box center [196, 149] width 7 height 7
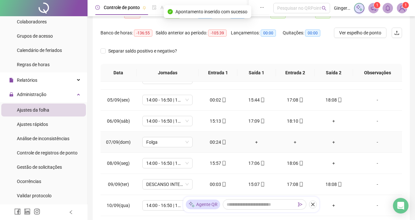
scroll to position [89, 0]
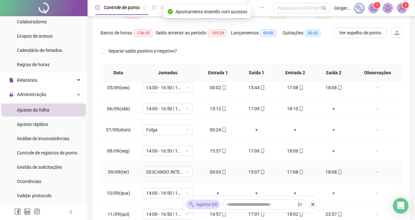
click at [215, 175] on div "00:03" at bounding box center [218, 171] width 28 height 7
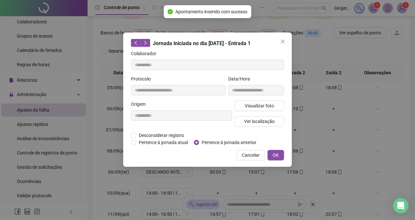
type input "**********"
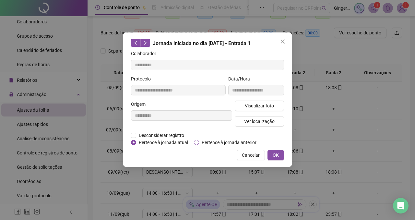
click at [233, 143] on span "Pertence à jornada anterior" at bounding box center [229, 142] width 60 height 7
click at [275, 158] on span "OK" at bounding box center [276, 154] width 6 height 7
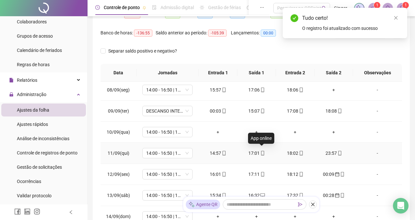
scroll to position [173, 0]
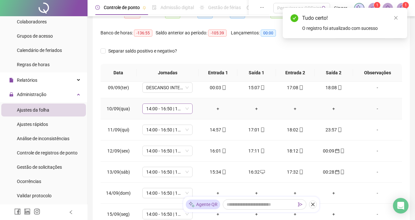
click at [180, 113] on span "14:00 - 16:50 | 17:50 - 00:00" at bounding box center [167, 109] width 42 height 10
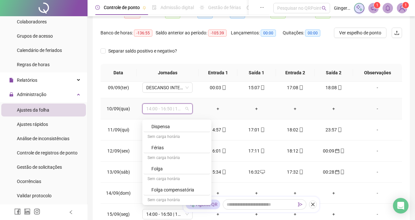
scroll to position [207, 0]
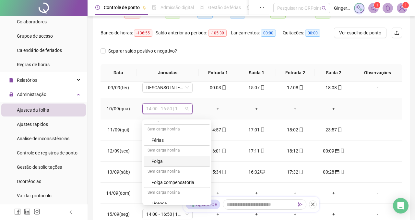
click at [166, 163] on div "Folga" at bounding box center [178, 161] width 55 height 7
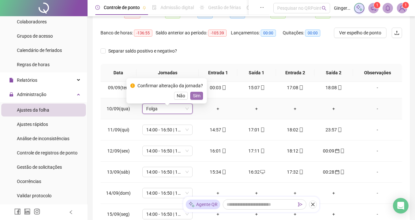
click at [197, 94] on span "Sim" at bounding box center [196, 95] width 7 height 7
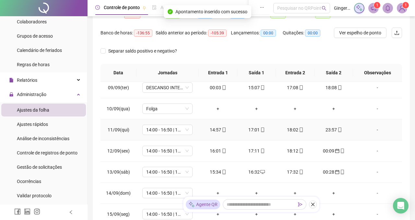
scroll to position [199, 0]
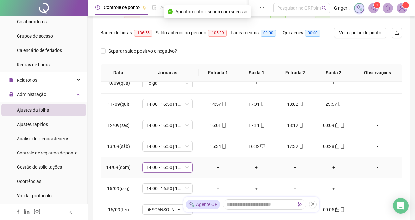
click at [187, 170] on span "14:00 - 16:50 | 17:50 - 00:00" at bounding box center [167, 167] width 42 height 10
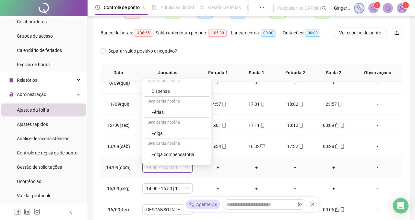
scroll to position [197, 0]
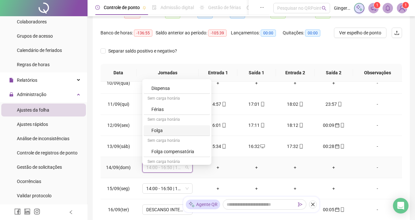
click at [165, 131] on div "Folga" at bounding box center [178, 130] width 55 height 7
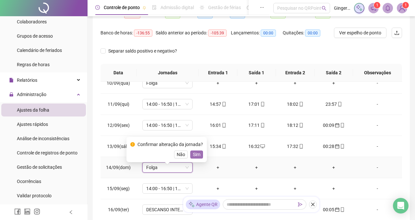
click at [198, 154] on span "Sim" at bounding box center [196, 154] width 7 height 7
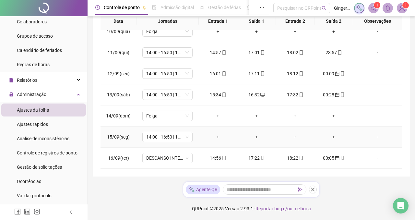
scroll to position [131, 0]
click at [189, 140] on div "14:00 - 16:50 | 17:50 - 00:00" at bounding box center [167, 137] width 50 height 10
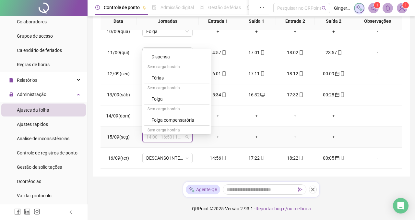
scroll to position [212, 0]
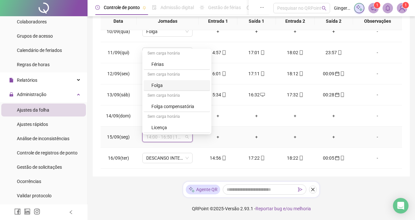
click at [171, 82] on div "Folga" at bounding box center [178, 85] width 55 height 7
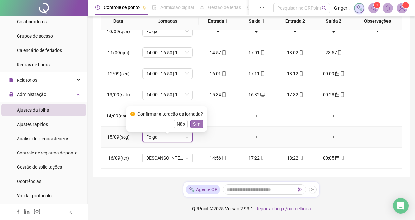
click at [200, 121] on span "Sim" at bounding box center [196, 123] width 7 height 7
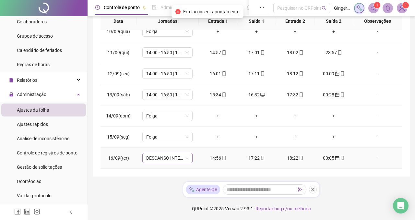
click at [186, 157] on span "DESCANSO INTER-JORNADA" at bounding box center [167, 158] width 42 height 10
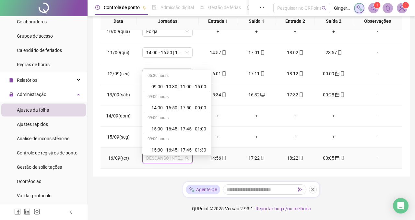
scroll to position [19, 0]
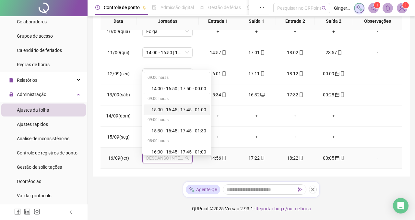
click at [176, 106] on div "15:00 - 16:45 | 17:45 - 01:00" at bounding box center [178, 109] width 55 height 7
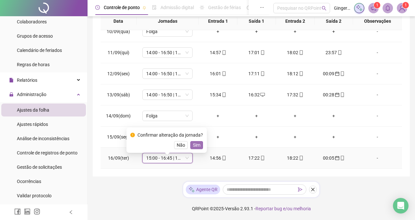
click at [198, 141] on span "Sim" at bounding box center [196, 144] width 7 height 7
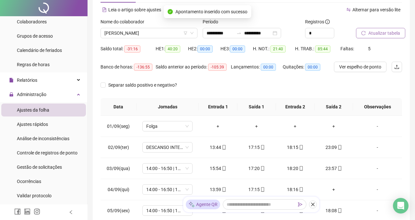
scroll to position [0, 0]
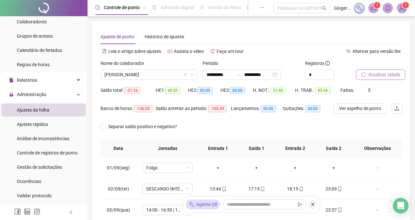
click at [380, 73] on span "Atualizar tabela" at bounding box center [384, 74] width 32 height 7
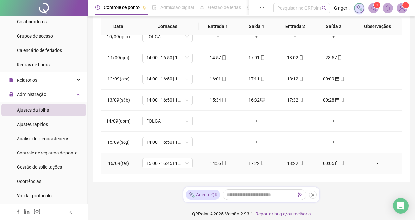
scroll to position [131, 0]
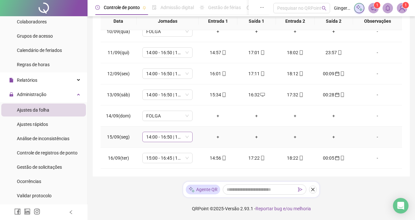
click at [189, 136] on div "14:00 - 16:50 | 17:50 - 00:00" at bounding box center [167, 137] width 50 height 10
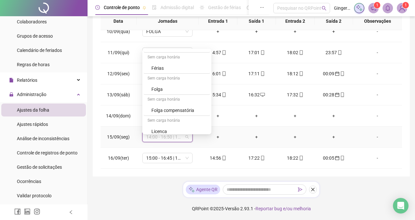
scroll to position [212, 0]
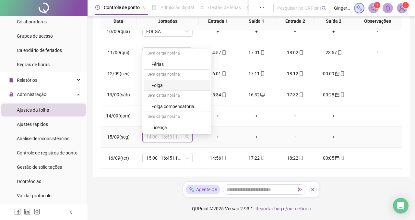
click at [173, 82] on div "Folga" at bounding box center [178, 85] width 55 height 7
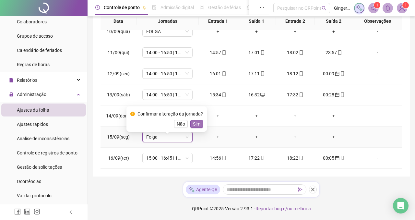
click at [200, 123] on span "Sim" at bounding box center [196, 123] width 7 height 7
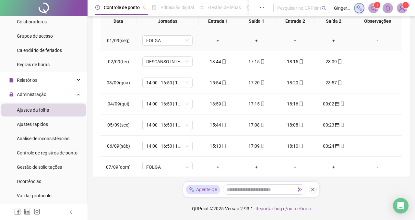
scroll to position [0, 0]
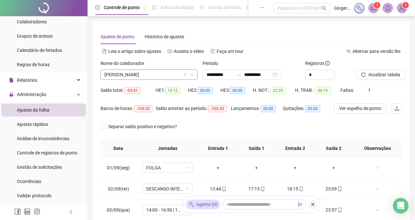
click at [165, 75] on span "JOÃO MILAN" at bounding box center [148, 75] width 89 height 10
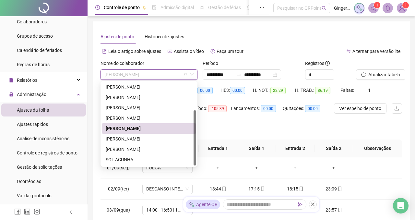
scroll to position [41, 0]
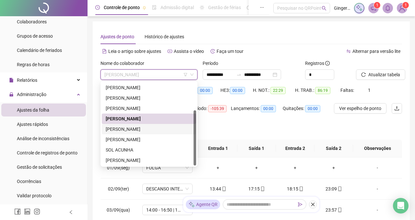
click at [132, 129] on div "MAYARA SOUZA" at bounding box center [149, 128] width 87 height 7
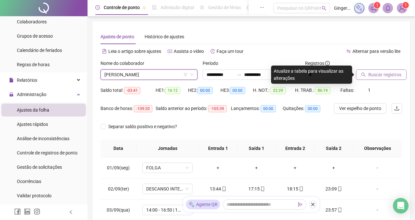
click at [366, 76] on button "Buscar registros" at bounding box center [381, 74] width 51 height 10
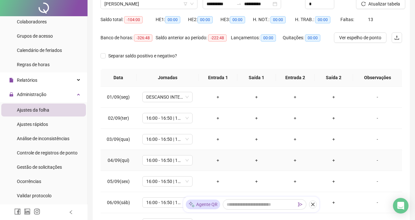
scroll to position [0, 0]
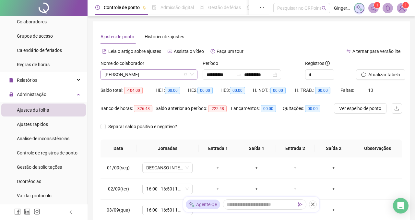
click at [147, 77] on span "MAYARA SOUZA" at bounding box center [148, 75] width 89 height 10
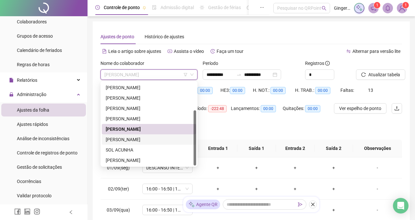
click at [122, 137] on div "NANA SCHUMANN" at bounding box center [149, 139] width 87 height 7
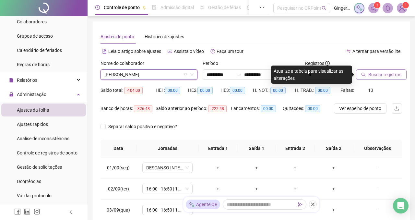
click at [371, 74] on span "Buscar registros" at bounding box center [384, 74] width 33 height 7
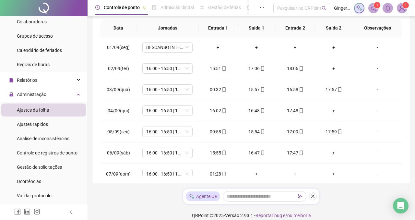
scroll to position [121, 0]
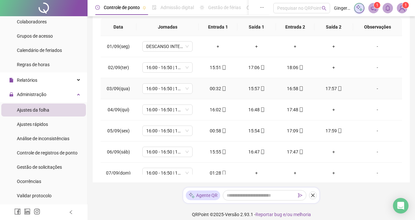
click at [216, 92] on div "00:32" at bounding box center [218, 88] width 28 height 7
type input "**********"
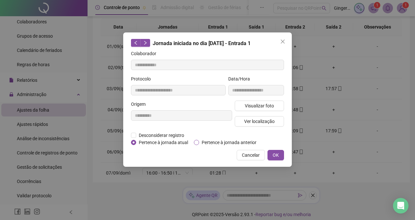
click at [222, 139] on span "Pertence à jornada anterior" at bounding box center [229, 142] width 60 height 7
click at [275, 158] on span "OK" at bounding box center [276, 154] width 6 height 7
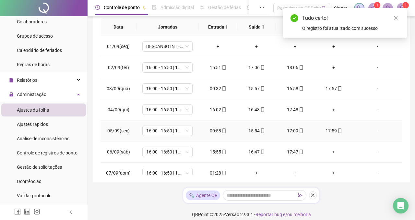
click at [216, 134] on div "00:58" at bounding box center [218, 130] width 28 height 7
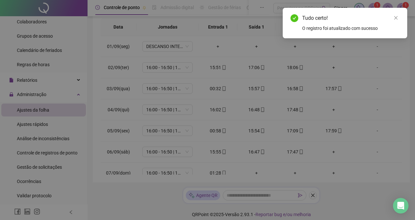
type input "**********"
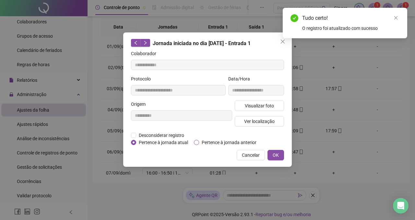
click at [217, 144] on span "Pertence à jornada anterior" at bounding box center [229, 142] width 60 height 7
click at [278, 158] on span "OK" at bounding box center [276, 154] width 6 height 7
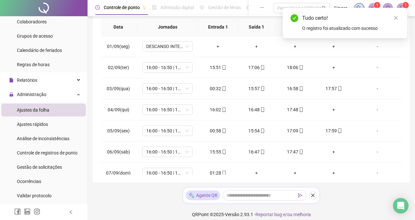
click at [218, 178] on div "**********" at bounding box center [251, 41] width 317 height 282
click at [217, 175] on div "01:28" at bounding box center [218, 172] width 28 height 7
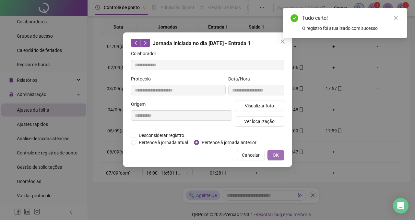
click at [273, 158] on span "OK" at bounding box center [276, 154] width 6 height 7
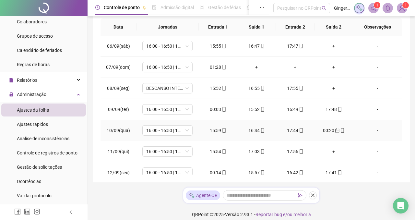
scroll to position [108, 0]
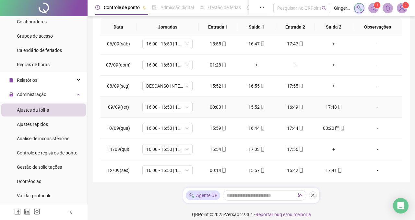
click at [216, 111] on div "00:03" at bounding box center [218, 106] width 28 height 7
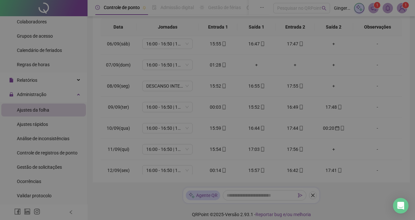
type input "**********"
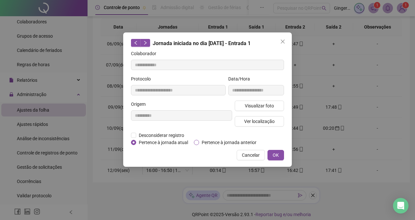
click at [220, 141] on span "Pertence à jornada anterior" at bounding box center [229, 142] width 60 height 7
click at [272, 160] on button "OK" at bounding box center [275, 155] width 17 height 10
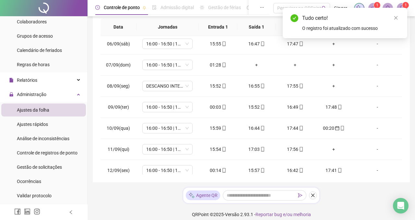
click at [272, 162] on div "**********" at bounding box center [207, 110] width 415 height 220
click at [211, 173] on div "00:14" at bounding box center [218, 170] width 28 height 7
type input "**********"
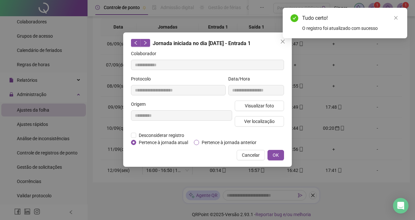
click at [224, 143] on span "Pertence à jornada anterior" at bounding box center [229, 142] width 60 height 7
click at [277, 160] on button "OK" at bounding box center [275, 155] width 17 height 10
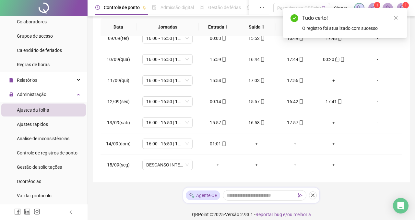
scroll to position [199, 0]
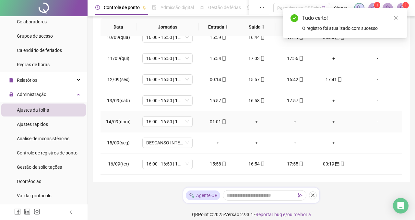
click at [220, 125] on div "01:01" at bounding box center [218, 121] width 28 height 7
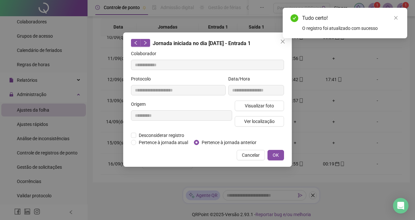
type input "**********"
click at [236, 143] on span "Pertence à jornada anterior" at bounding box center [229, 142] width 60 height 7
click at [276, 158] on span "OK" at bounding box center [276, 154] width 6 height 7
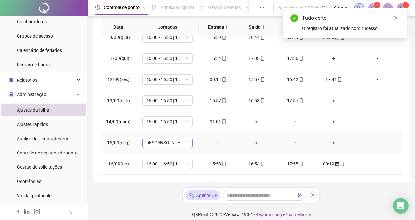
click at [177, 146] on span "DESCANSO INTER-JORNADA" at bounding box center [167, 143] width 42 height 10
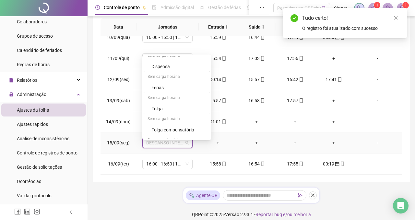
scroll to position [212, 0]
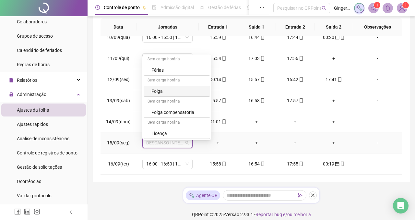
click at [176, 88] on div "Folga" at bounding box center [178, 91] width 55 height 7
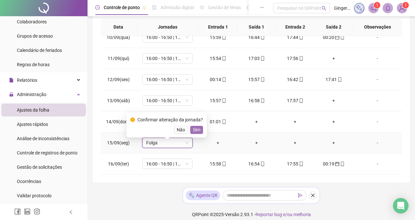
click at [200, 128] on span "Sim" at bounding box center [196, 129] width 7 height 7
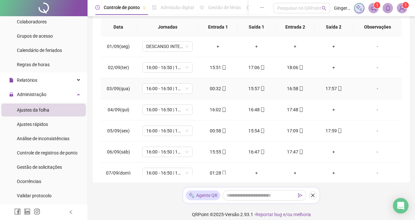
scroll to position [0, 0]
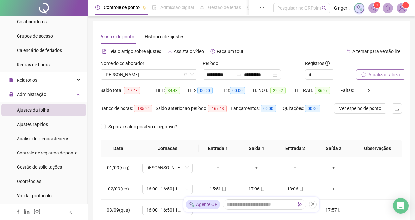
click at [368, 71] on button "Atualizar tabela" at bounding box center [380, 74] width 49 height 10
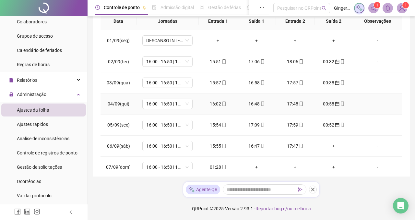
scroll to position [23, 0]
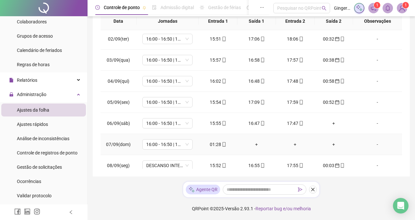
click at [219, 141] on div "01:28" at bounding box center [218, 144] width 28 height 7
type input "**********"
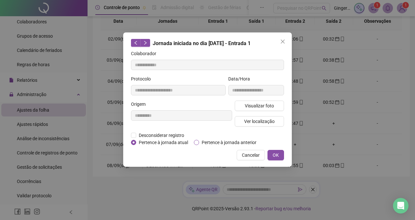
click at [218, 141] on span "Pertence à jornada anterior" at bounding box center [229, 142] width 60 height 7
click at [273, 158] on span "OK" at bounding box center [276, 154] width 6 height 7
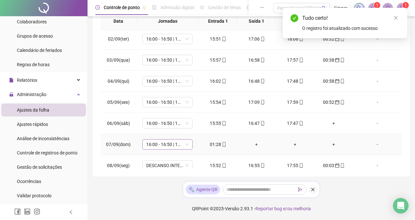
click at [165, 146] on span "16:00 - 16:50 | 17:50 - 01:00" at bounding box center [167, 144] width 42 height 10
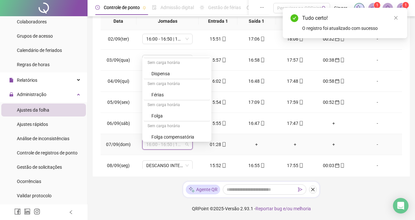
scroll to position [212, 0]
click at [168, 90] on div "Folga" at bounding box center [178, 92] width 55 height 7
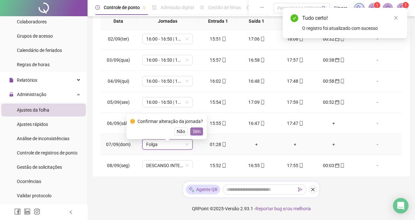
click at [199, 128] on span "Sim" at bounding box center [196, 131] width 7 height 7
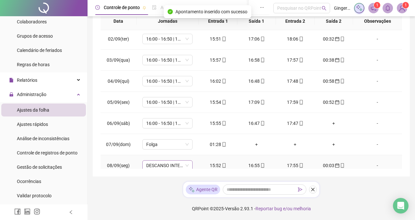
click at [173, 165] on span "DESCANSO INTER-JORNADA" at bounding box center [167, 165] width 42 height 10
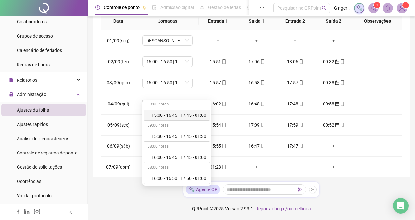
scroll to position [45, 0]
click at [174, 153] on div "16:00 - 16:45 | 17:45 - 01:00" at bounding box center [178, 156] width 55 height 7
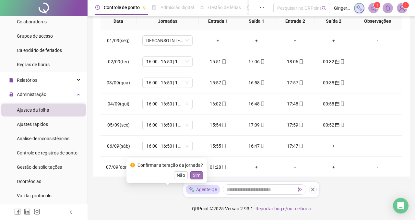
click at [194, 173] on span "Sim" at bounding box center [196, 174] width 7 height 7
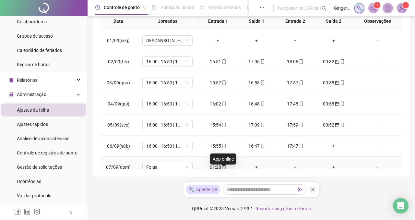
click at [217, 164] on div "01:28" at bounding box center [218, 166] width 28 height 7
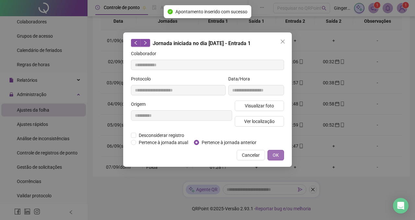
click at [277, 158] on span "OK" at bounding box center [276, 154] width 6 height 7
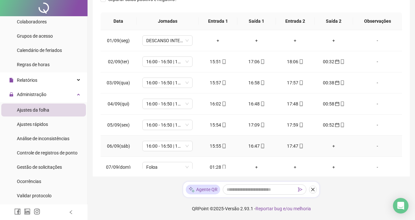
scroll to position [0, 0]
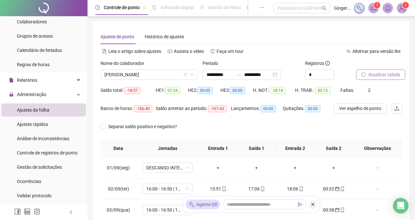
click at [375, 76] on span "Atualizar tabela" at bounding box center [384, 74] width 32 height 7
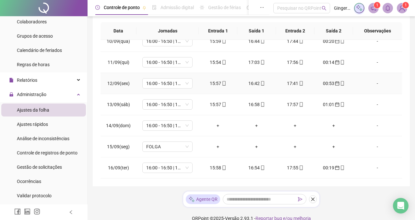
scroll to position [131, 0]
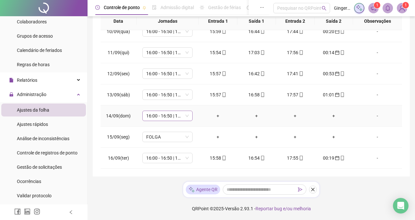
click at [168, 117] on span "16:00 - 16:50 | 17:50 - 01:00" at bounding box center [167, 116] width 42 height 10
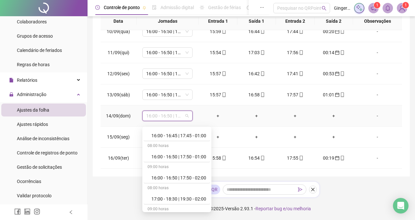
scroll to position [212, 0]
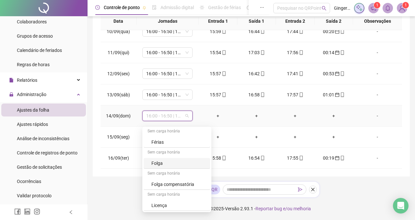
click at [169, 158] on div "Folga" at bounding box center [177, 163] width 66 height 11
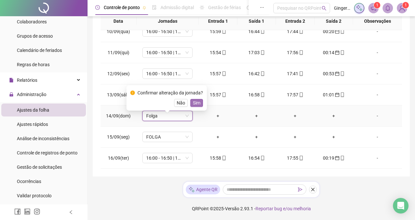
click at [199, 101] on span "Sim" at bounding box center [196, 102] width 7 height 7
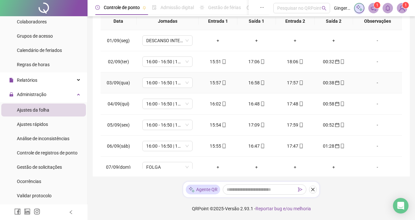
scroll to position [0, 0]
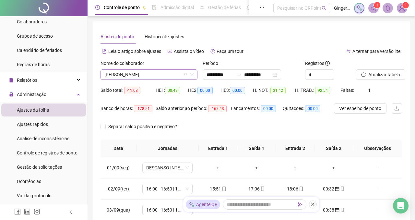
click at [163, 77] on span "NANA SCHUMANN" at bounding box center [148, 75] width 89 height 10
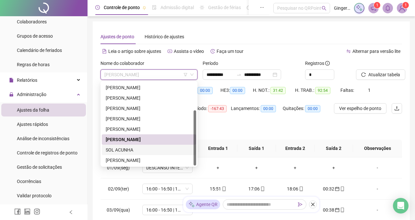
click at [141, 154] on div "SOL ACUNHA" at bounding box center [149, 150] width 94 height 10
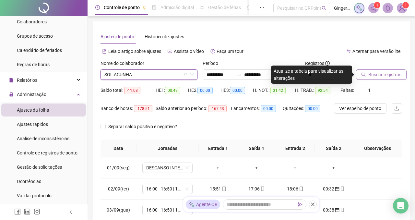
click at [373, 73] on span "Buscar registros" at bounding box center [384, 74] width 33 height 7
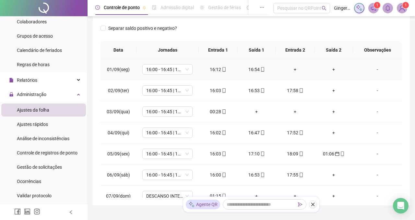
scroll to position [99, 0]
click at [215, 114] on div "00:28" at bounding box center [218, 110] width 28 height 7
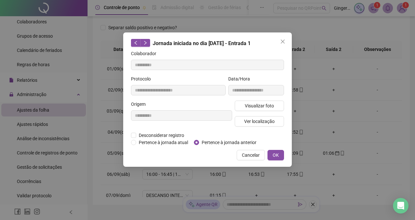
type input "**********"
click at [223, 140] on span "Pertence à jornada anterior" at bounding box center [229, 142] width 60 height 7
click at [277, 158] on span "OK" at bounding box center [276, 154] width 6 height 7
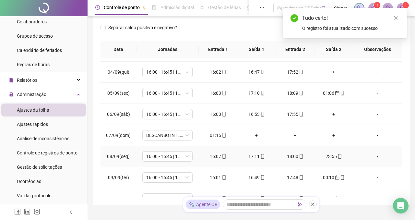
scroll to position [60, 0]
click at [213, 135] on td "01:15" at bounding box center [218, 134] width 39 height 21
click at [212, 138] on div "01:15" at bounding box center [218, 134] width 28 height 7
type input "**********"
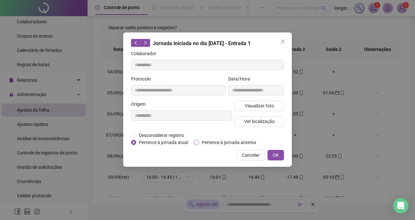
click at [216, 140] on span "Pertence à jornada anterior" at bounding box center [229, 142] width 60 height 7
click at [274, 160] on button "OK" at bounding box center [275, 155] width 17 height 10
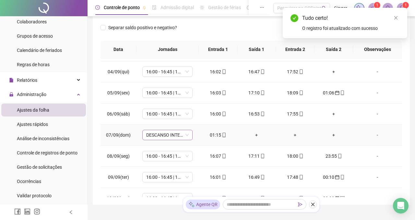
click at [181, 140] on span "DESCANSO INTER-JORNADA" at bounding box center [167, 135] width 42 height 10
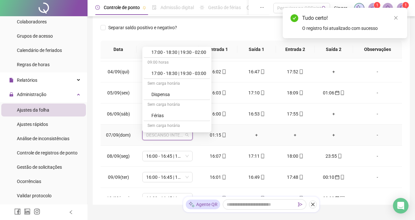
scroll to position [212, 0]
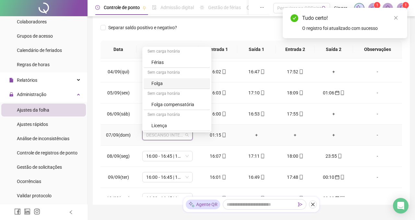
click at [171, 84] on div "Folga" at bounding box center [178, 83] width 55 height 7
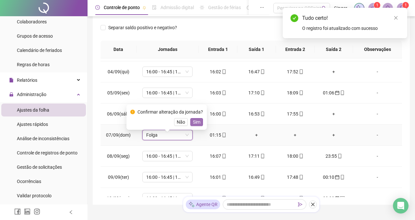
click at [194, 122] on span "Sim" at bounding box center [196, 121] width 7 height 7
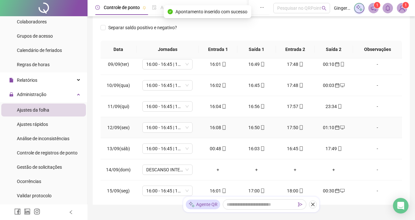
scroll to position [199, 0]
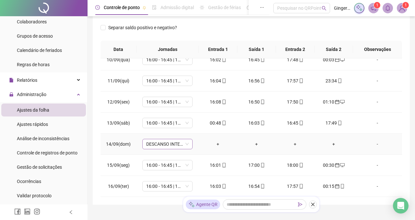
click at [173, 149] on span "DESCANSO INTER-JORNADA" at bounding box center [167, 144] width 42 height 10
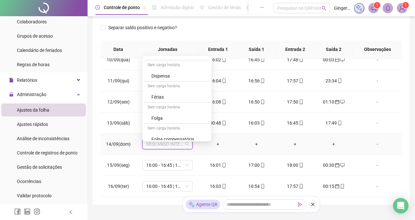
scroll to position [187, 0]
click at [177, 118] on div "Folga" at bounding box center [178, 117] width 55 height 7
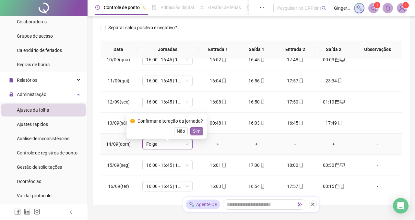
click at [197, 131] on span "Sim" at bounding box center [196, 130] width 7 height 7
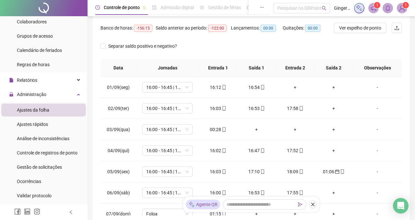
scroll to position [84, 0]
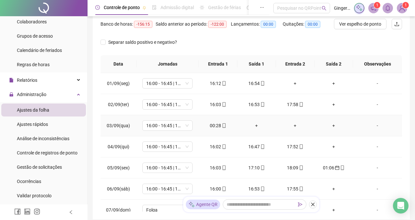
click at [217, 129] on div "00:28" at bounding box center [218, 125] width 28 height 7
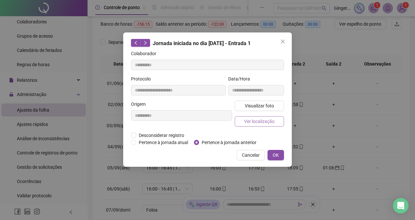
type input "**********"
click at [273, 158] on span "OK" at bounding box center [276, 154] width 6 height 7
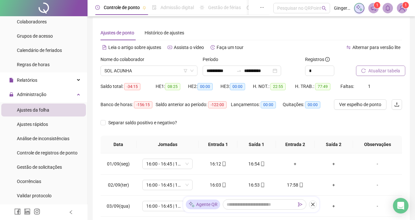
scroll to position [0, 0]
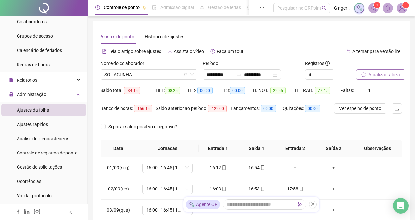
click at [368, 72] on button "Atualizar tabela" at bounding box center [380, 74] width 49 height 10
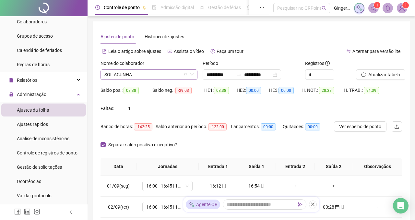
click at [148, 73] on span "SOL ACUNHA" at bounding box center [148, 75] width 89 height 10
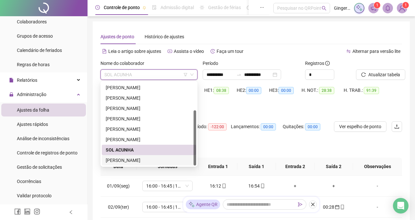
click at [126, 168] on th "Data" at bounding box center [118, 167] width 36 height 18
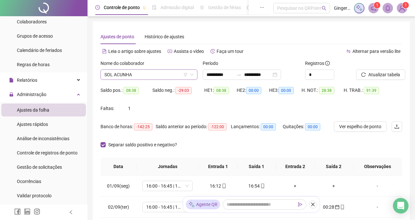
click at [163, 72] on span "SOL ACUNHA" at bounding box center [148, 75] width 89 height 10
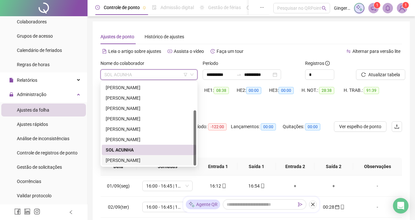
click at [116, 158] on div "WILLIAN AMANCIO" at bounding box center [149, 160] width 87 height 7
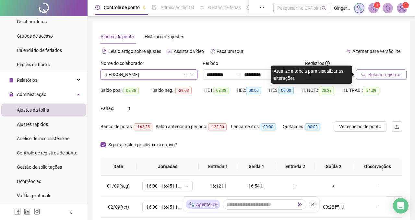
click at [377, 75] on span "Buscar registros" at bounding box center [384, 74] width 33 height 7
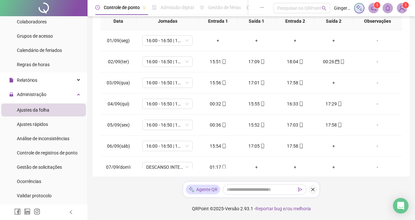
scroll to position [149, 0]
click at [219, 103] on div "00:32" at bounding box center [218, 103] width 28 height 7
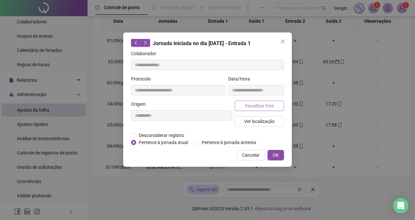
type input "**********"
click at [241, 140] on span "Pertence à jornada anterior" at bounding box center [229, 142] width 60 height 7
click at [275, 158] on span "OK" at bounding box center [276, 154] width 6 height 7
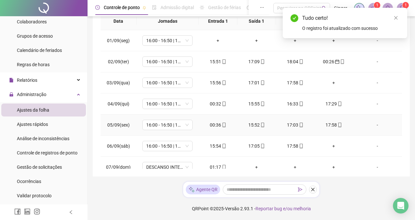
click at [217, 125] on div "00:36" at bounding box center [218, 124] width 28 height 7
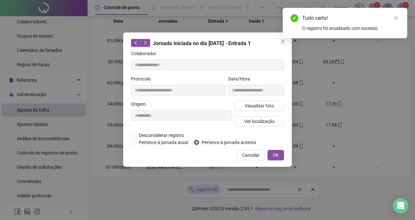
type input "**********"
click at [271, 160] on button "OK" at bounding box center [275, 155] width 17 height 10
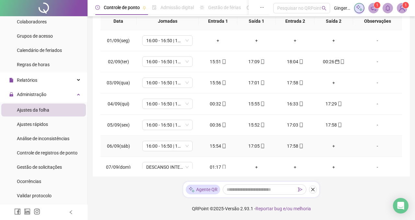
scroll to position [28, 0]
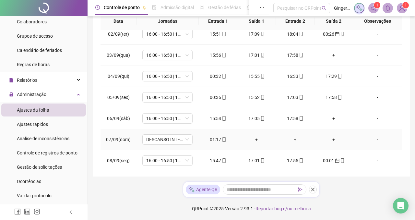
click at [212, 139] on div "01:17" at bounding box center [218, 139] width 28 height 7
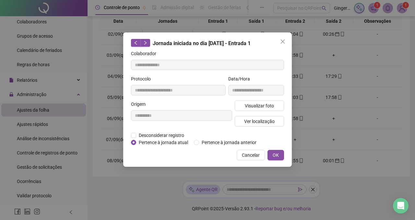
type input "**********"
click at [217, 139] on span "Pertence à jornada anterior" at bounding box center [229, 142] width 60 height 7
click at [277, 158] on span "OK" at bounding box center [276, 154] width 6 height 7
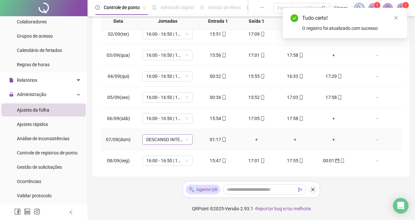
click at [182, 138] on span "DESCANSO INTER-JORNADA" at bounding box center [167, 139] width 42 height 10
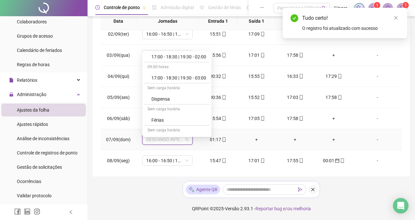
scroll to position [212, 0]
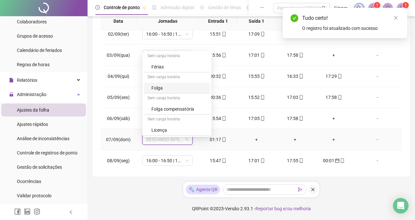
click at [174, 85] on div "Folga" at bounding box center [178, 87] width 55 height 7
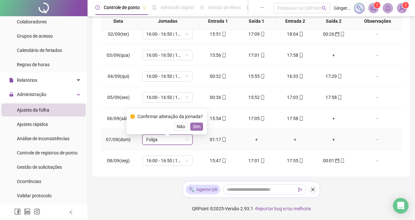
click at [196, 123] on span "Sim" at bounding box center [196, 126] width 7 height 7
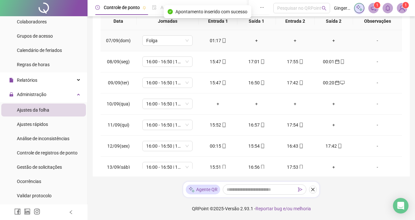
scroll to position [130, 0]
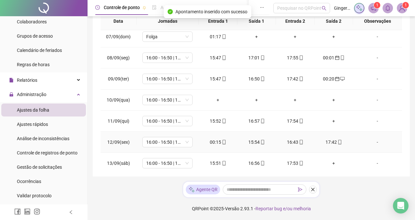
click at [214, 144] on div "00:15" at bounding box center [218, 141] width 28 height 7
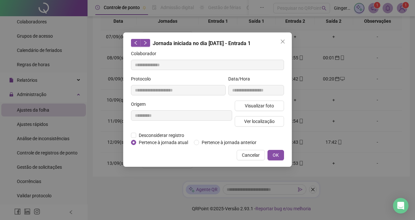
type input "**********"
click at [220, 142] on span "Pertence à jornada anterior" at bounding box center [229, 142] width 60 height 7
click at [273, 158] on span "OK" at bounding box center [276, 154] width 6 height 7
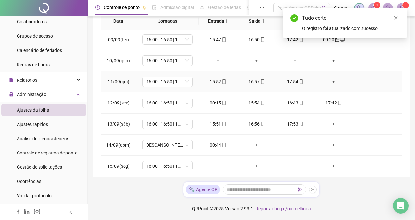
scroll to position [180, 0]
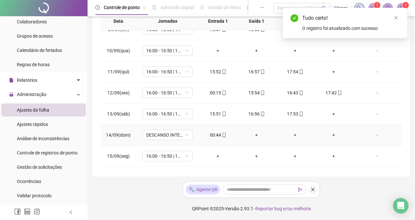
click at [220, 132] on div "00:44" at bounding box center [218, 134] width 28 height 7
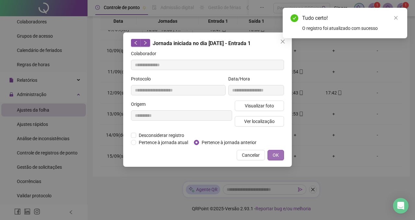
click at [279, 160] on button "OK" at bounding box center [275, 155] width 17 height 10
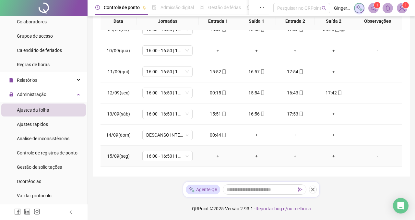
scroll to position [199, 0]
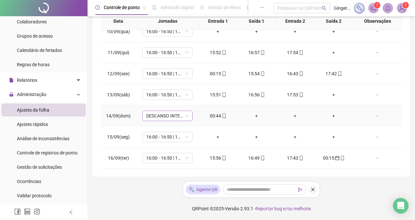
click at [181, 118] on span "DESCANSO INTER-JORNADA" at bounding box center [167, 116] width 42 height 10
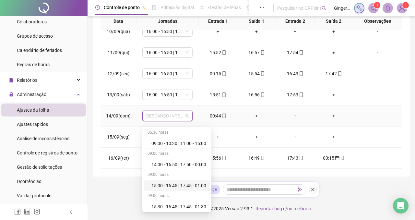
scroll to position [212, 0]
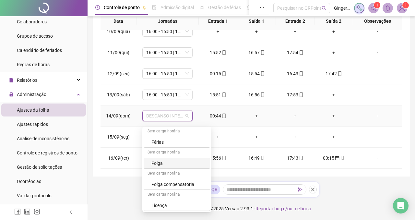
click at [171, 158] on div "Folga" at bounding box center [177, 163] width 66 height 11
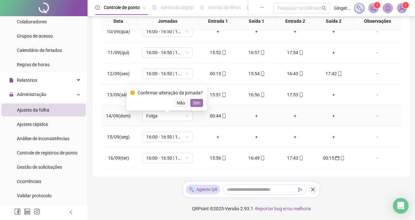
click at [193, 99] on button "Sim" at bounding box center [196, 103] width 13 height 8
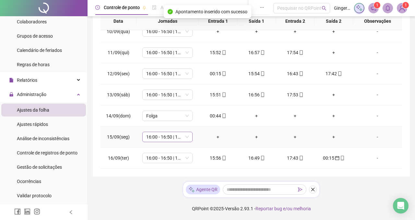
click at [181, 138] on span "16:00 - 16:50 | 17:50 - 01:00" at bounding box center [167, 137] width 42 height 10
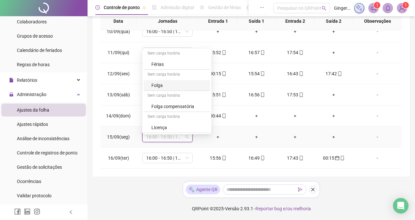
click at [177, 82] on div "Folga" at bounding box center [178, 85] width 55 height 7
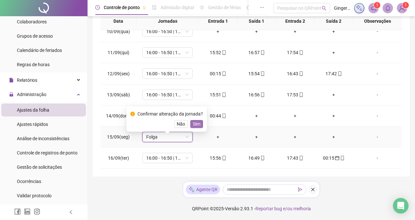
click at [198, 120] on span "Sim" at bounding box center [196, 123] width 7 height 7
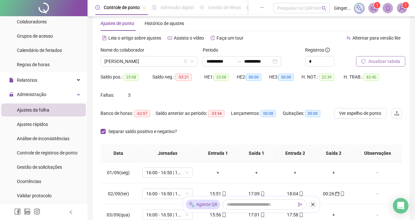
scroll to position [0, 0]
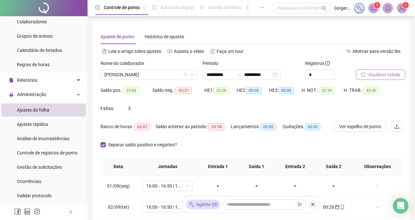
click at [365, 76] on icon "reload" at bounding box center [363, 74] width 5 height 5
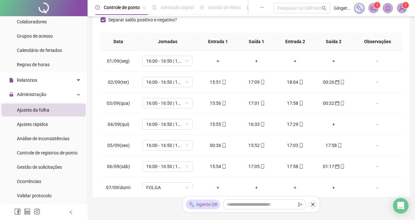
scroll to position [149, 0]
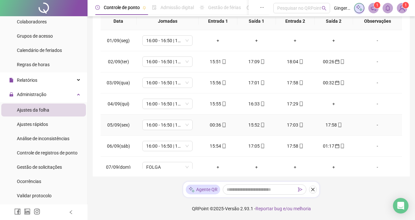
click at [209, 125] on div "00:36" at bounding box center [218, 124] width 28 height 7
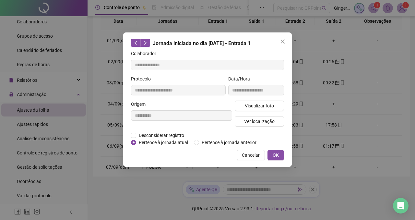
type input "**********"
click at [202, 143] on span "Pertence à jornada anterior" at bounding box center [229, 142] width 60 height 7
click at [273, 158] on span "OK" at bounding box center [276, 154] width 6 height 7
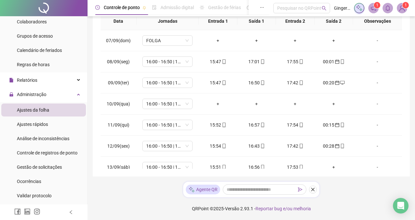
scroll to position [199, 0]
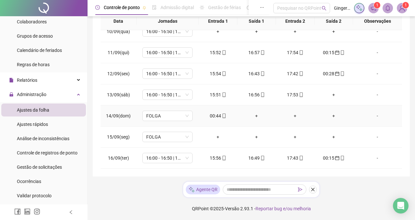
click at [216, 116] on div "00:44" at bounding box center [218, 115] width 28 height 7
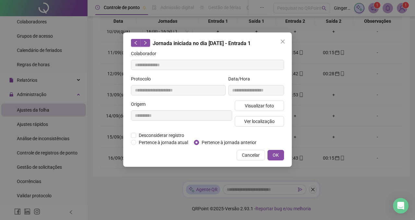
type input "**********"
click at [226, 141] on span "Pertence à jornada anterior" at bounding box center [229, 142] width 60 height 7
click at [268, 160] on button "OK" at bounding box center [275, 155] width 17 height 10
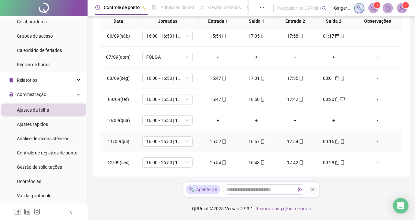
scroll to position [0, 0]
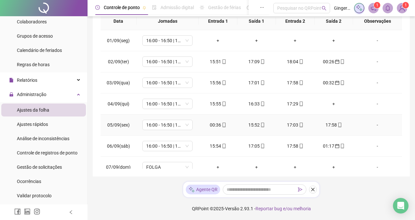
click at [215, 126] on div "00:36" at bounding box center [218, 124] width 28 height 7
type input "**********"
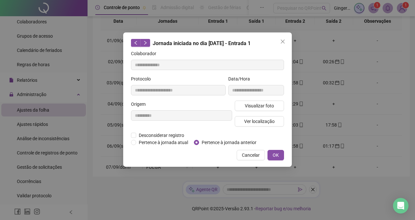
click at [215, 126] on div "**********" at bounding box center [182, 115] width 104 height 31
click at [274, 158] on span "OK" at bounding box center [276, 154] width 6 height 7
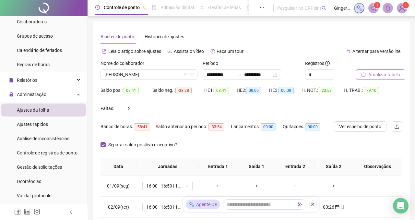
click at [378, 75] on span "Atualizar tabela" at bounding box center [384, 74] width 32 height 7
click at [366, 78] on button "Atualizar tabela" at bounding box center [380, 74] width 49 height 10
click at [172, 78] on span "WILLIAN AMANCIO" at bounding box center [148, 75] width 89 height 10
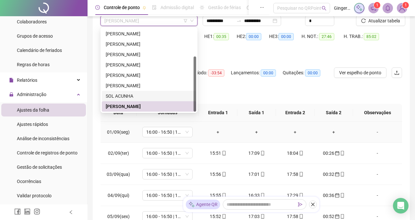
scroll to position [57, 0]
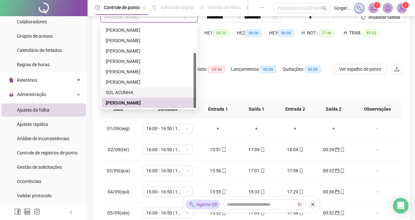
click at [254, 90] on div "Separar saldo positivo e negativo?" at bounding box center [250, 91] width 301 height 18
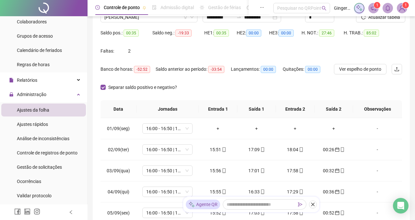
scroll to position [0, 0]
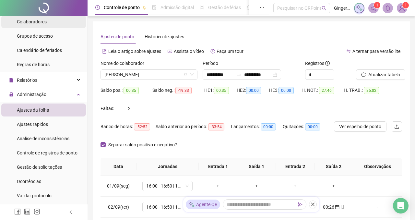
click at [54, 24] on li "Colaboradores" at bounding box center [43, 21] width 85 height 13
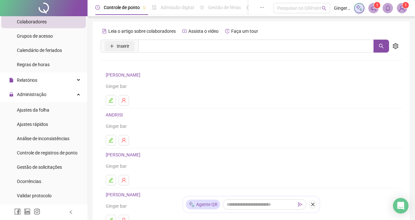
click at [109, 47] on button "Inserir" at bounding box center [119, 46] width 30 height 10
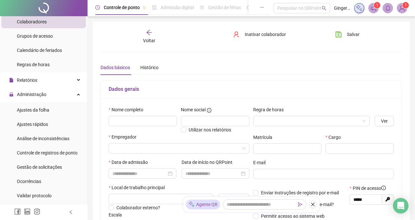
type input "*****"
click at [137, 118] on input "text" at bounding box center [143, 121] width 68 height 10
type input "**********"
click at [187, 116] on input "text" at bounding box center [215, 121] width 68 height 10
type input "******"
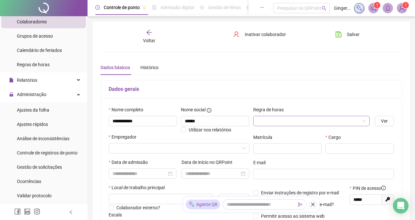
click at [275, 121] on input "search" at bounding box center [308, 121] width 103 height 10
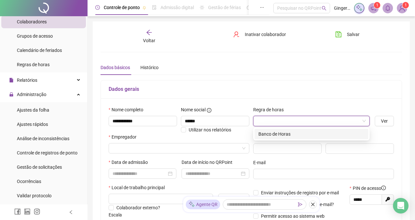
click at [272, 135] on div "Banco de Horas" at bounding box center [311, 133] width 106 height 7
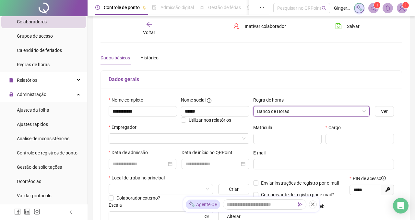
scroll to position [33, 0]
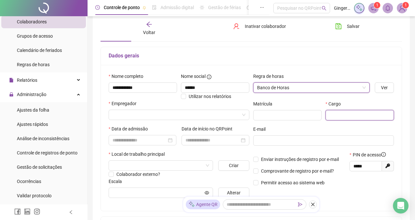
click at [336, 118] on input "text" at bounding box center [359, 115] width 68 height 10
type input "**********"
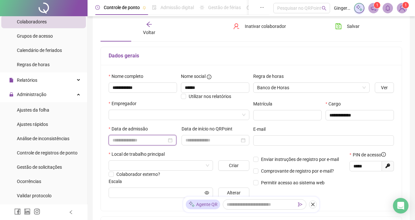
click at [161, 140] on input at bounding box center [139, 139] width 54 height 7
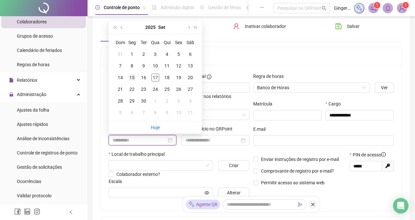
type input "**********"
click at [133, 78] on div "15" at bounding box center [132, 78] width 8 height 8
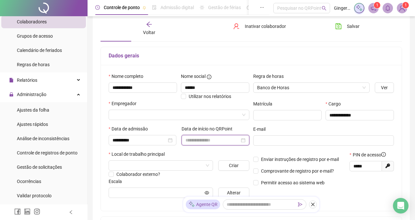
click at [193, 141] on input at bounding box center [212, 139] width 54 height 7
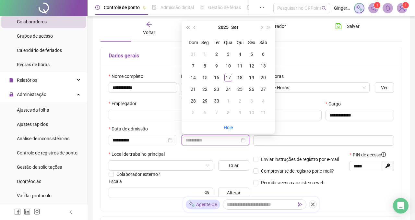
type input "**********"
click at [229, 76] on div "17" at bounding box center [228, 78] width 8 height 8
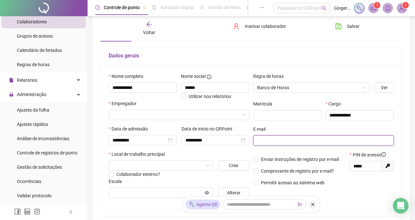
click at [270, 143] on input "text" at bounding box center [323, 140] width 132 height 7
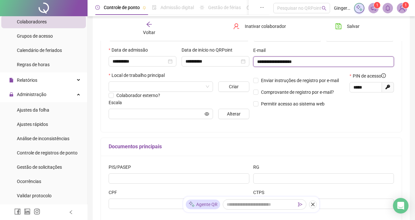
scroll to position [114, 0]
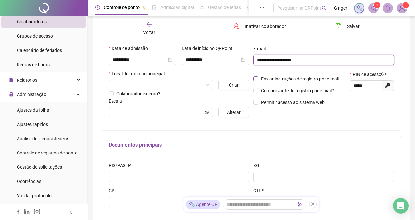
type input "**********"
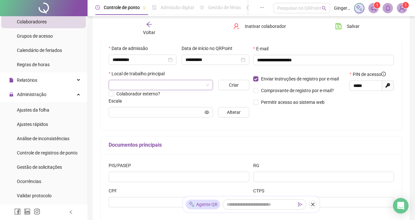
click at [193, 83] on input "search" at bounding box center [157, 85] width 91 height 10
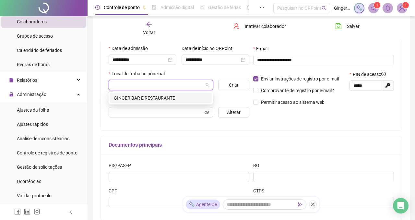
click at [179, 97] on div "GINGER BAR E RESTAURANTE" at bounding box center [161, 97] width 94 height 7
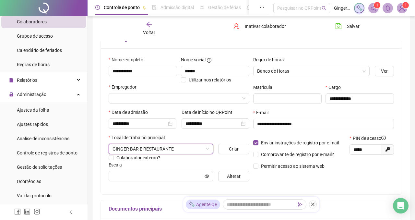
scroll to position [50, 0]
click at [239, 99] on input "search" at bounding box center [175, 98] width 127 height 10
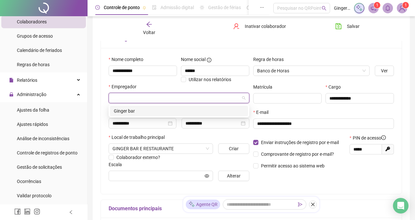
click at [169, 111] on div "Ginger bar" at bounding box center [179, 110] width 130 height 7
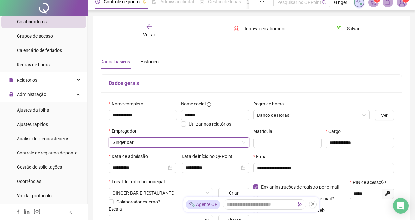
scroll to position [0, 0]
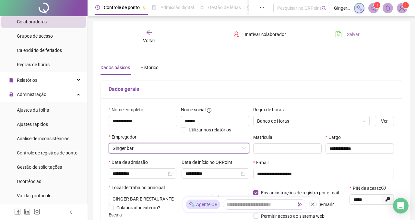
click at [343, 34] on button "Salvar" at bounding box center [347, 34] width 34 height 10
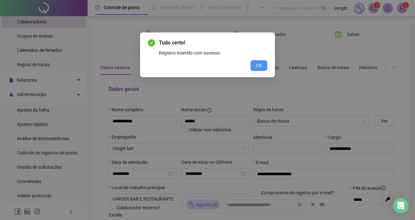
click at [263, 64] on button "OK" at bounding box center [259, 65] width 17 height 10
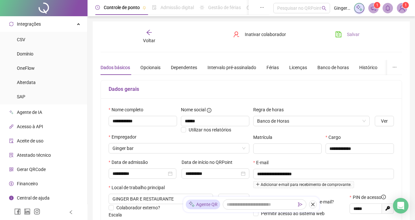
click at [344, 36] on button "Salvar" at bounding box center [347, 34] width 34 height 10
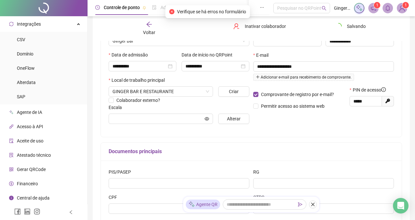
scroll to position [165, 0]
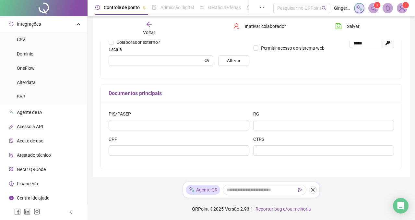
click at [34, 170] on span "Gerar QRCode" at bounding box center [31, 169] width 29 height 5
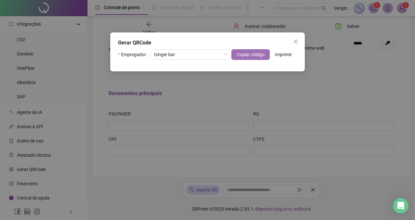
click at [260, 52] on span "Copiar código" at bounding box center [251, 54] width 28 height 7
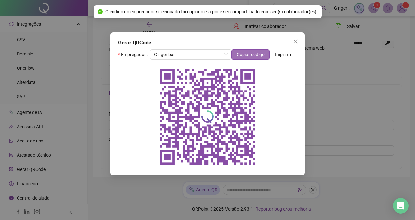
click at [255, 54] on span "Copiar código" at bounding box center [251, 54] width 28 height 7
